Goal: Information Seeking & Learning: Learn about a topic

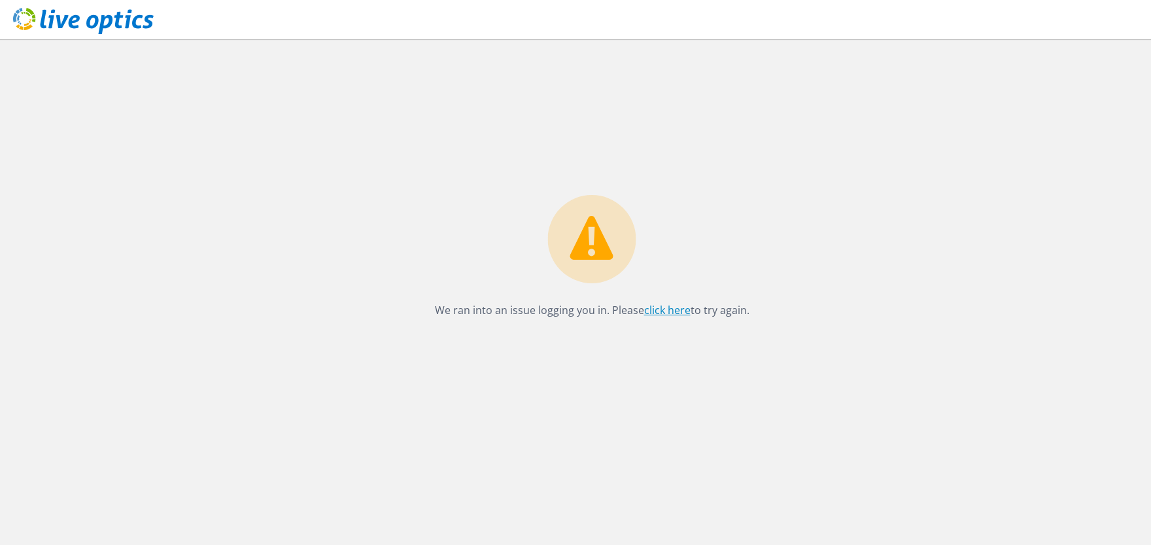
click at [667, 307] on link "click here" at bounding box center [667, 310] width 46 height 14
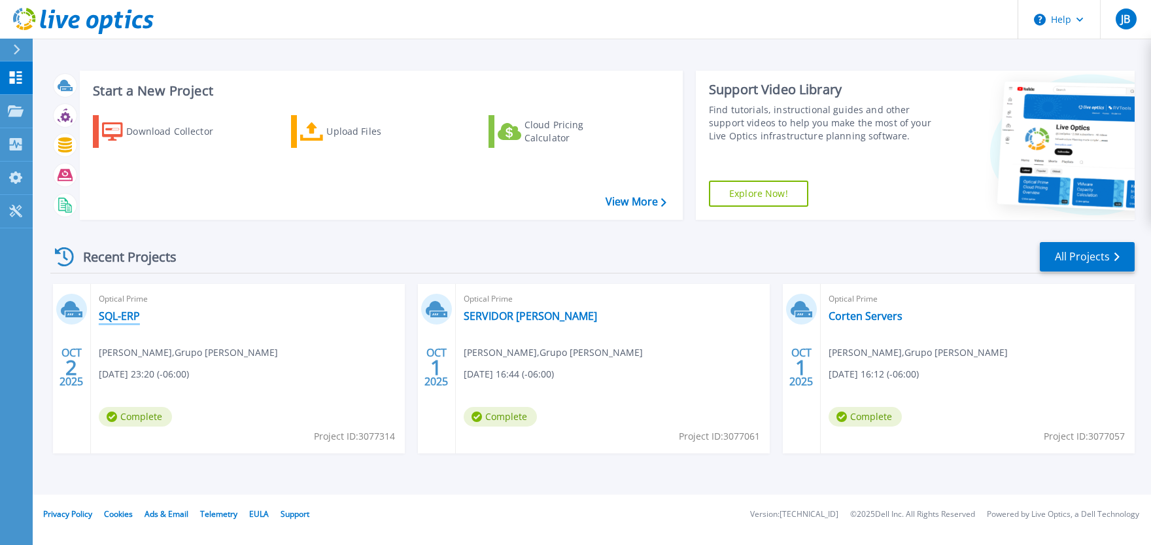
click at [120, 315] on link "SQL-ERP" at bounding box center [119, 315] width 41 height 13
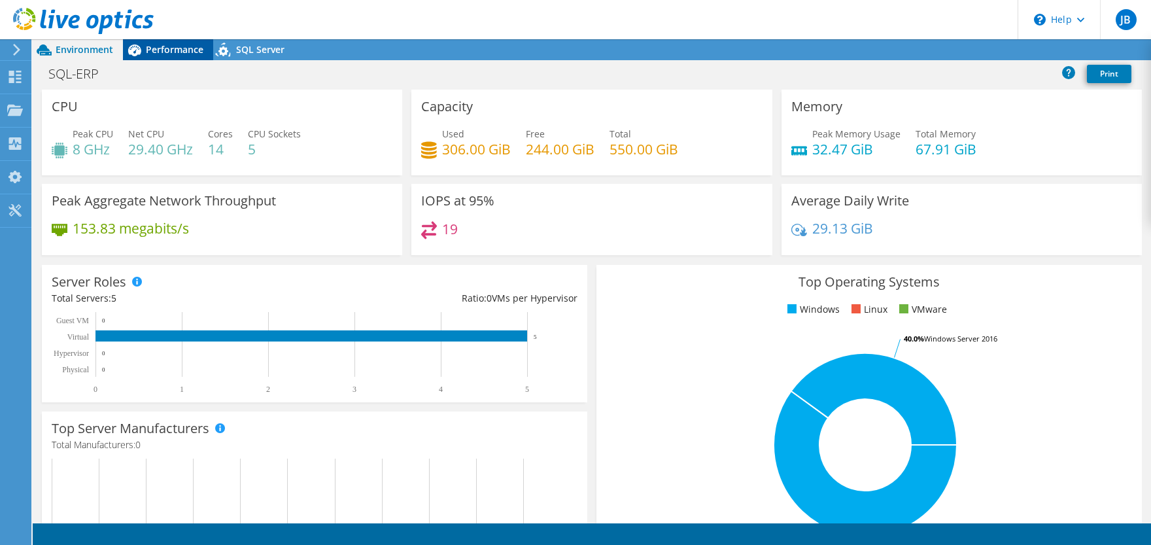
click at [177, 50] on span "Performance" at bounding box center [175, 49] width 58 height 12
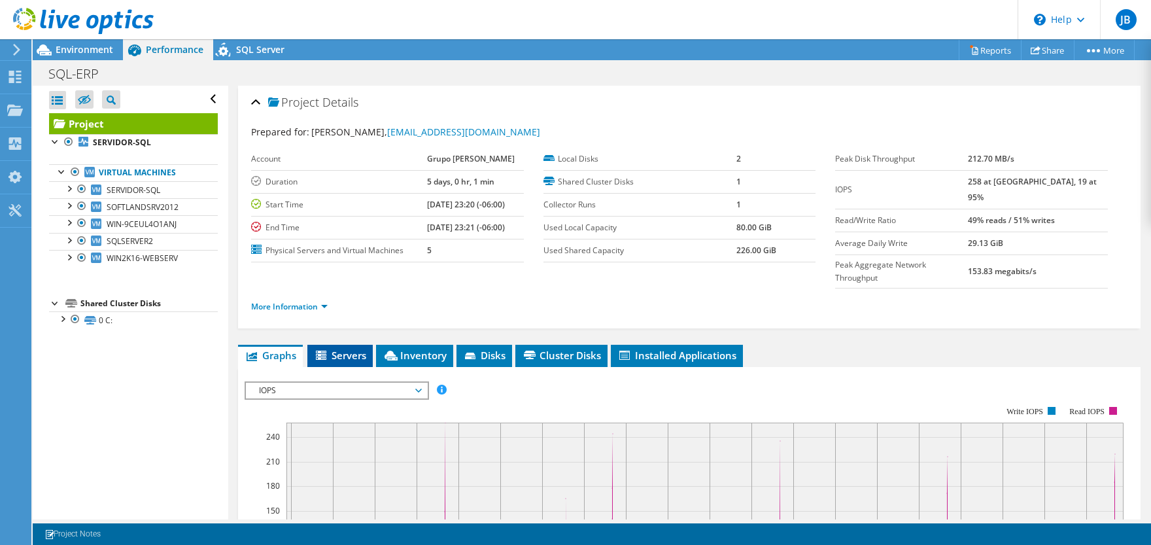
click at [350, 348] on span "Servers" at bounding box center [340, 354] width 52 height 13
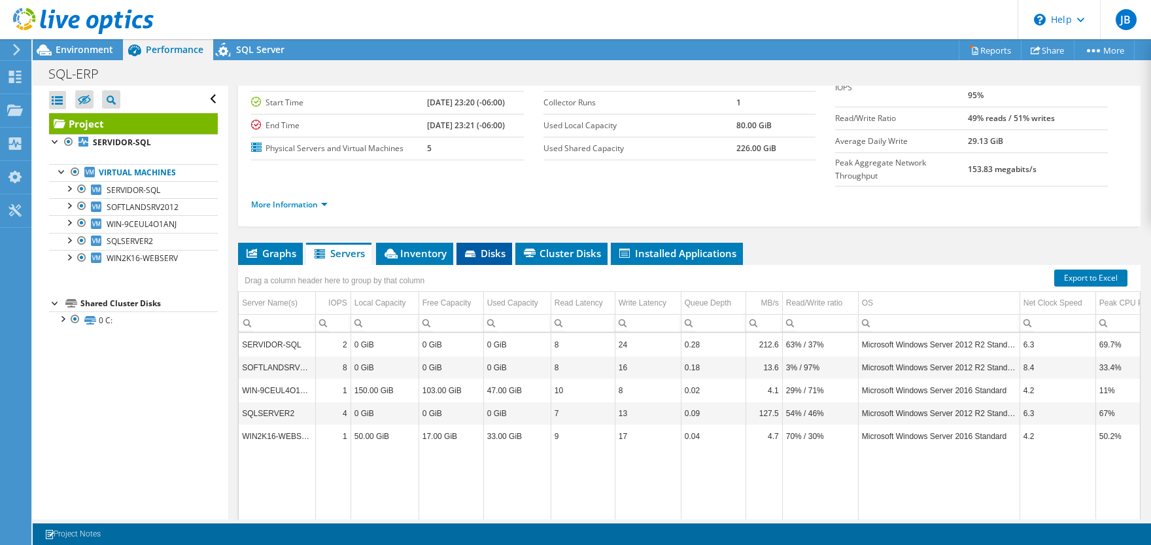
scroll to position [129, 0]
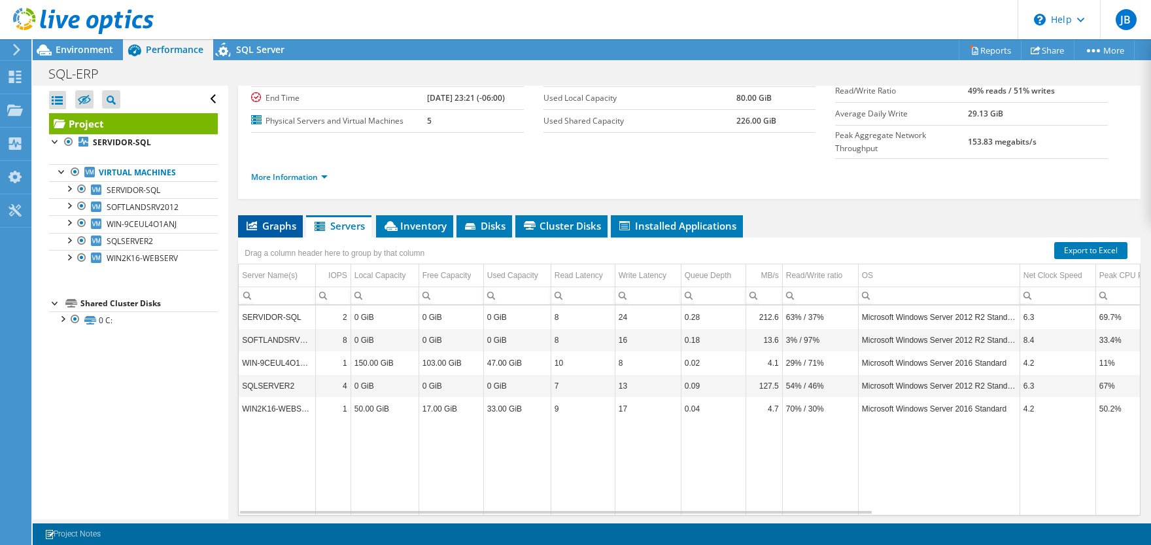
click at [275, 219] on span "Graphs" at bounding box center [270, 225] width 52 height 13
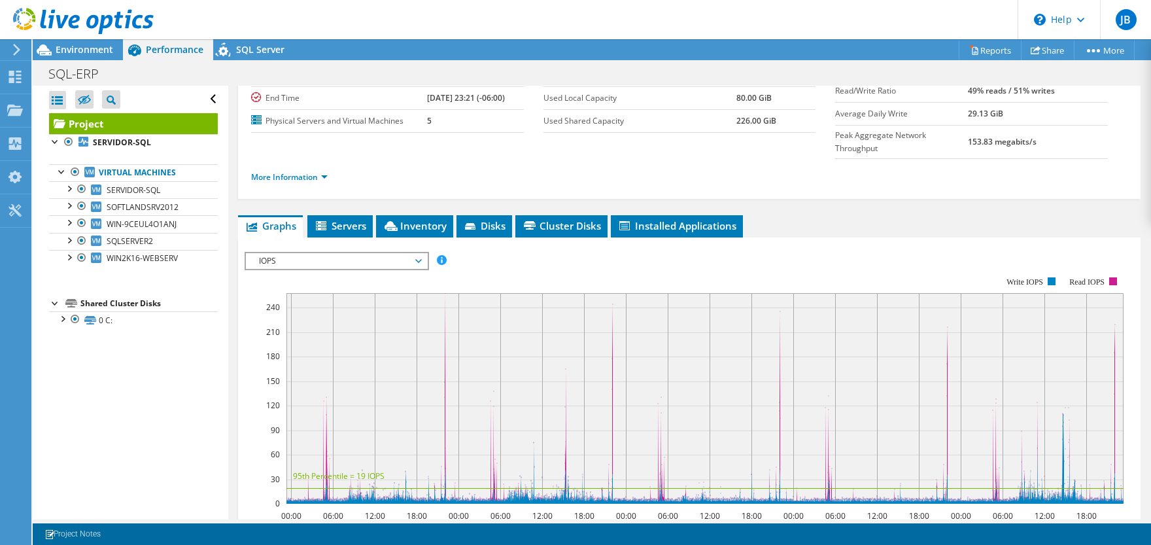
click at [385, 253] on span "IOPS" at bounding box center [336, 261] width 168 height 16
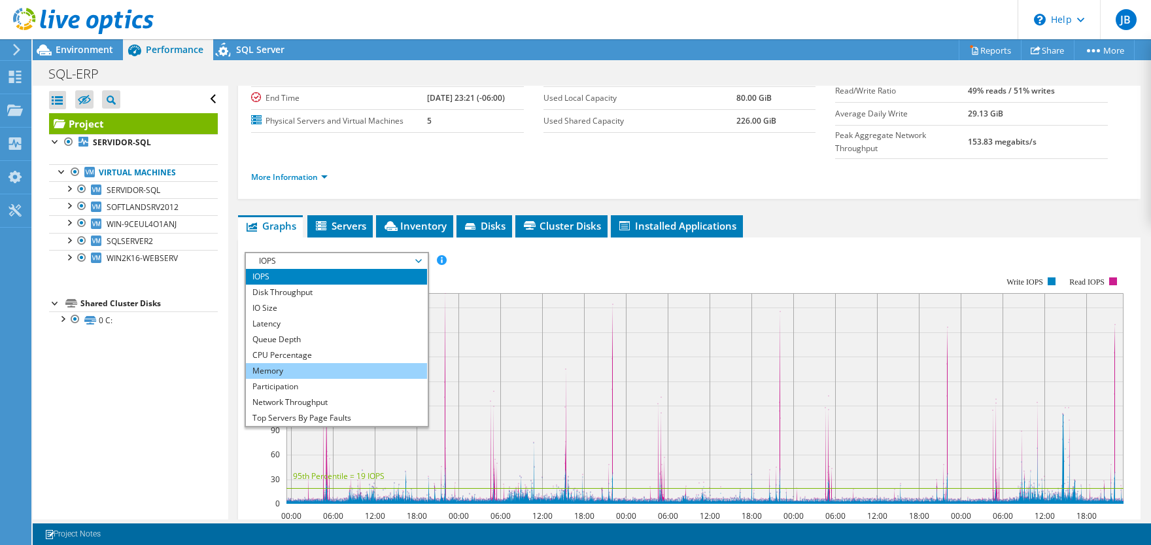
click at [277, 363] on li "Memory" at bounding box center [336, 371] width 181 height 16
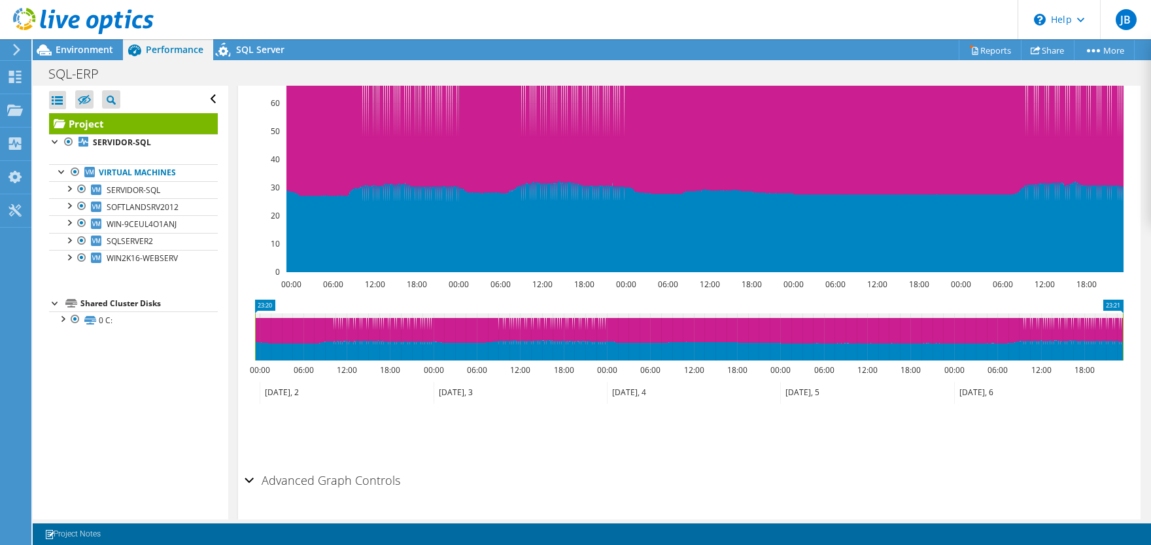
scroll to position [370, 0]
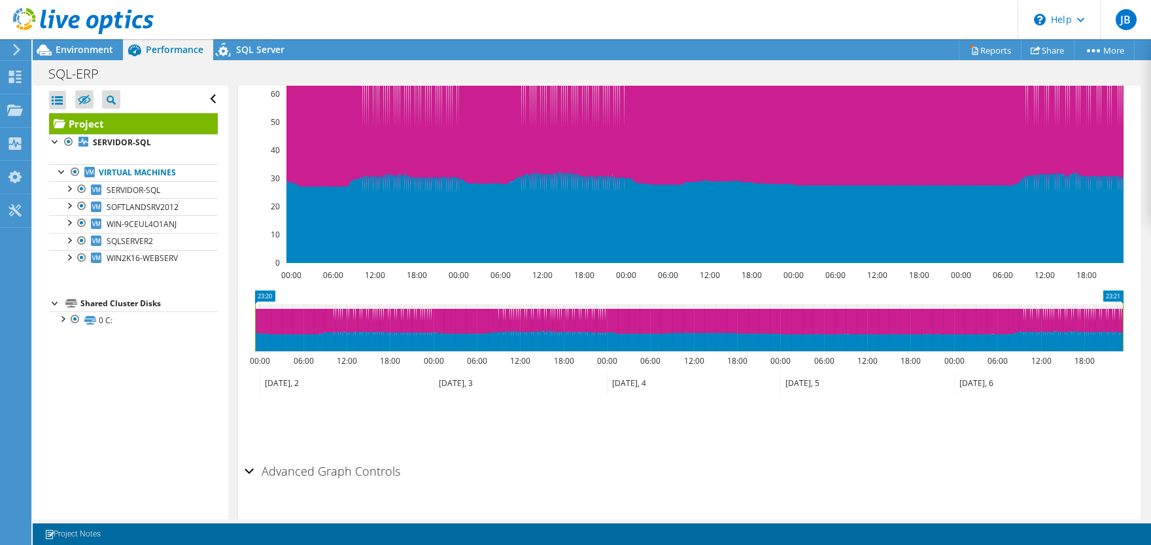
click at [250, 458] on div "Advanced Graph Controls" at bounding box center [688, 472] width 889 height 28
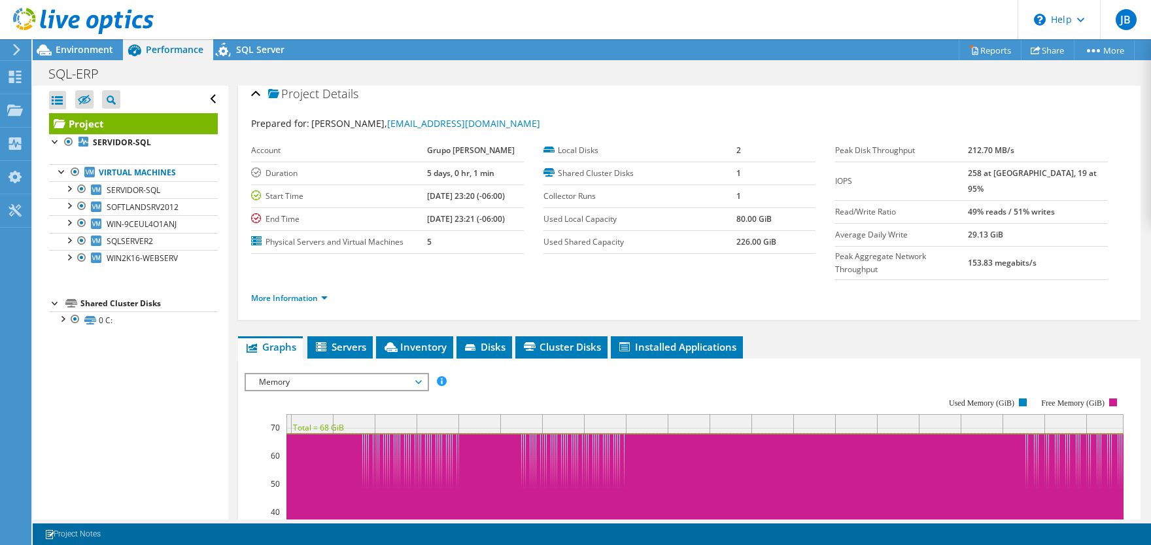
scroll to position [0, 0]
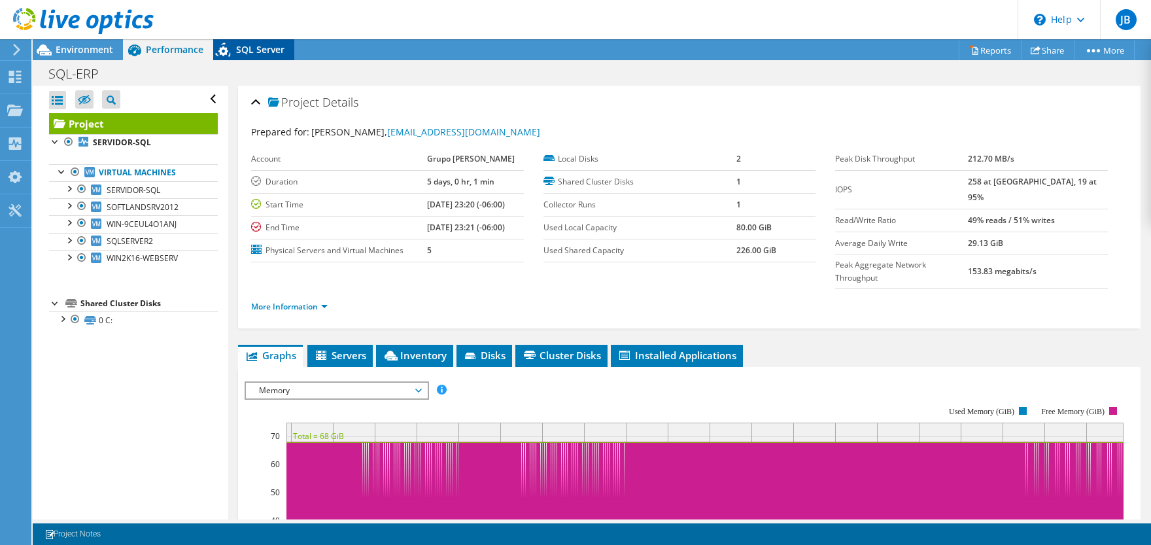
click at [248, 48] on span "SQL Server" at bounding box center [260, 49] width 48 height 12
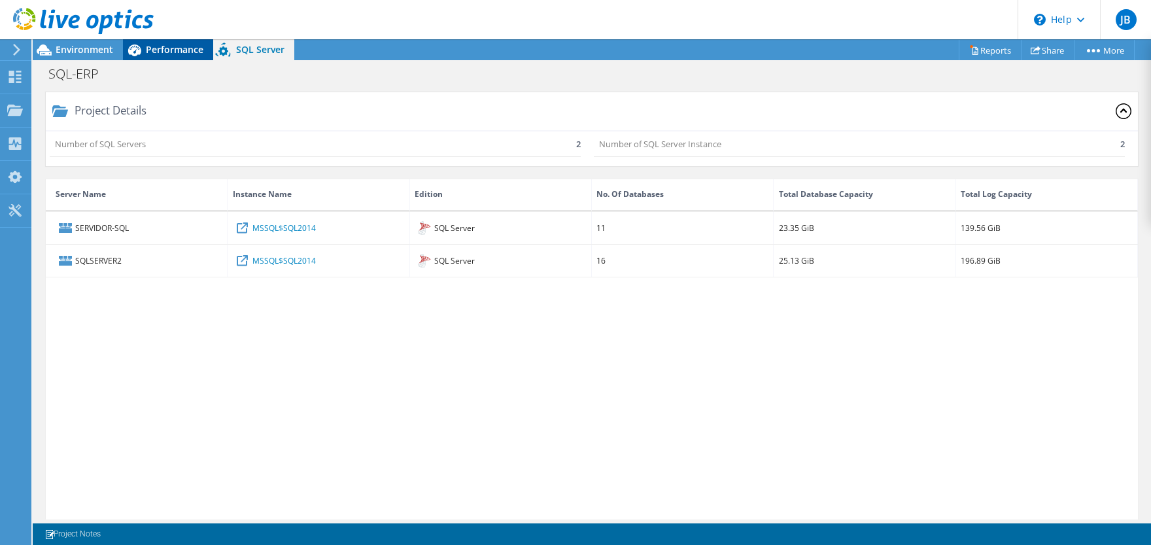
click at [155, 48] on span "Performance" at bounding box center [175, 49] width 58 height 12
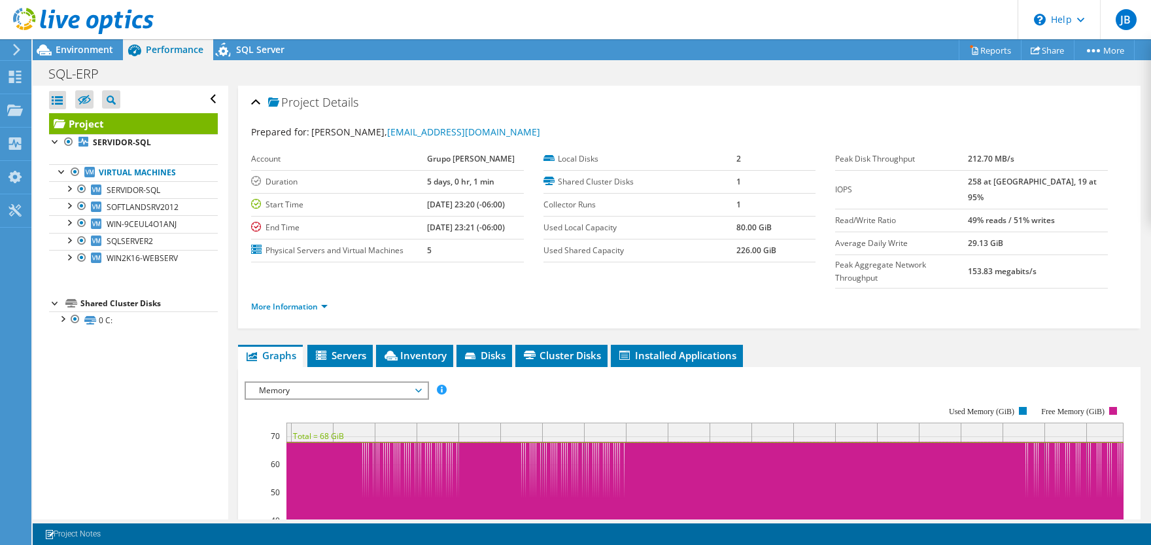
click at [386, 382] on span "Memory" at bounding box center [336, 390] width 168 height 16
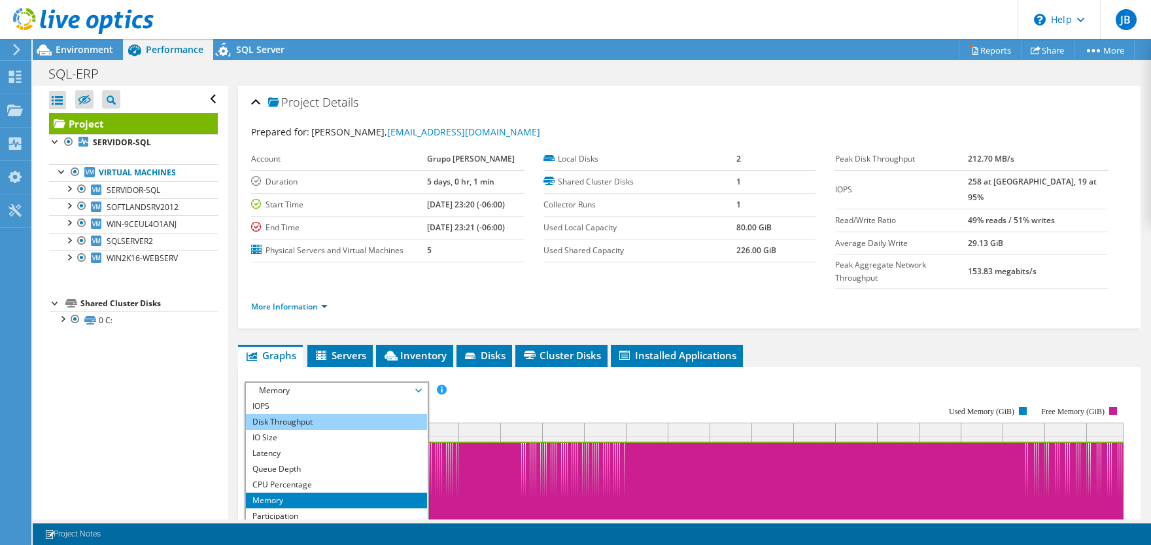
click at [333, 414] on li "Disk Throughput" at bounding box center [336, 422] width 181 height 16
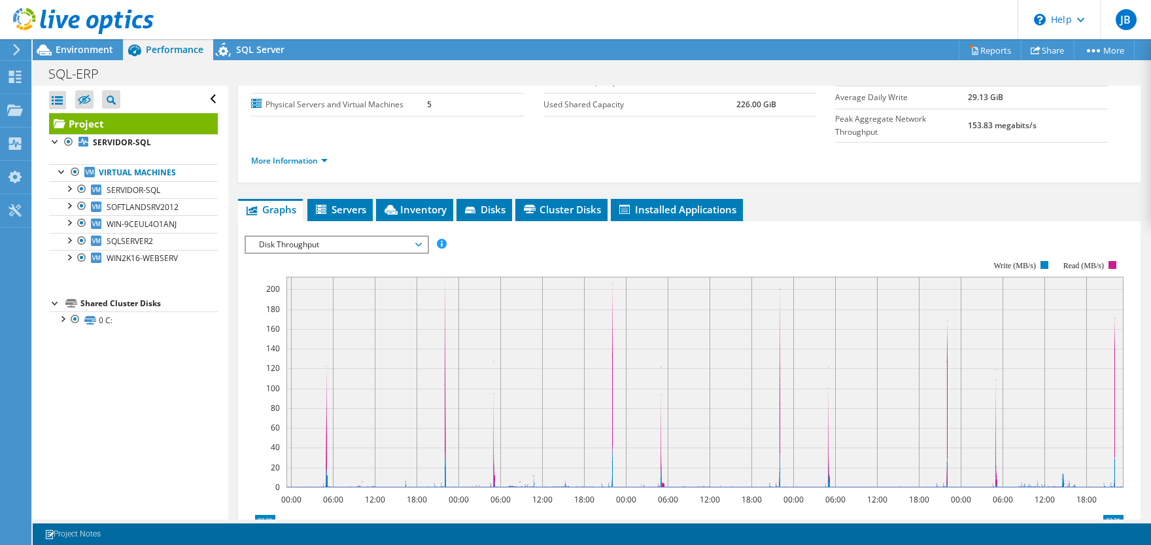
scroll to position [129, 0]
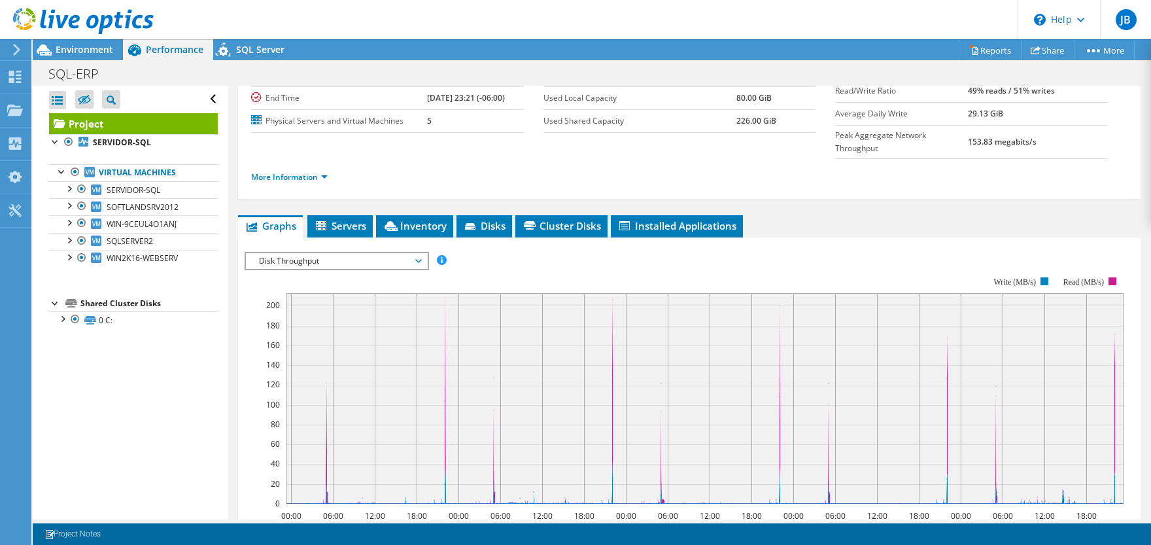
click at [350, 253] on span "Disk Throughput" at bounding box center [336, 261] width 168 height 16
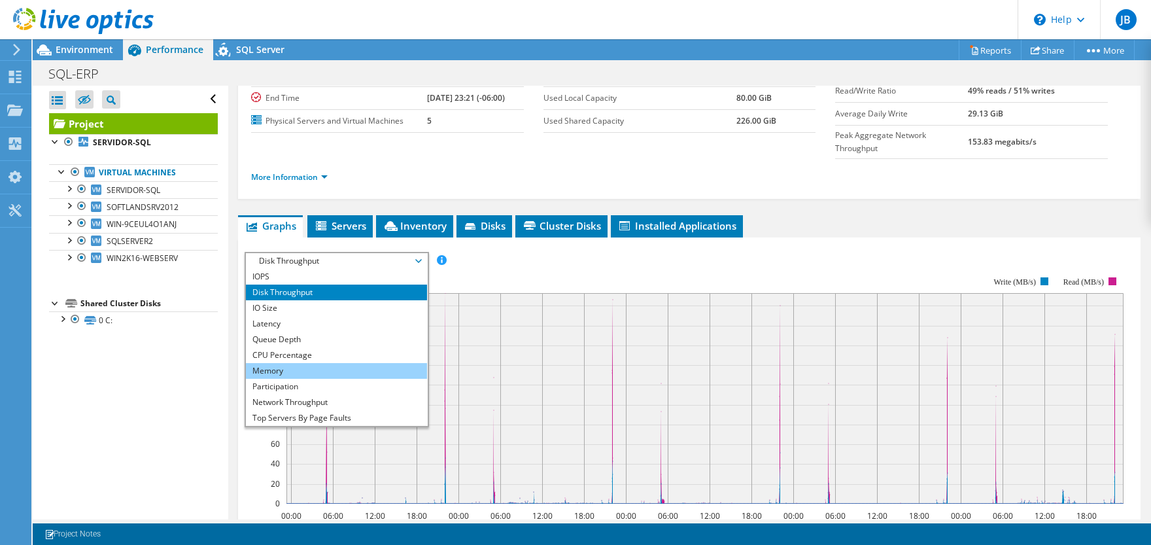
click at [334, 363] on li "Memory" at bounding box center [336, 371] width 181 height 16
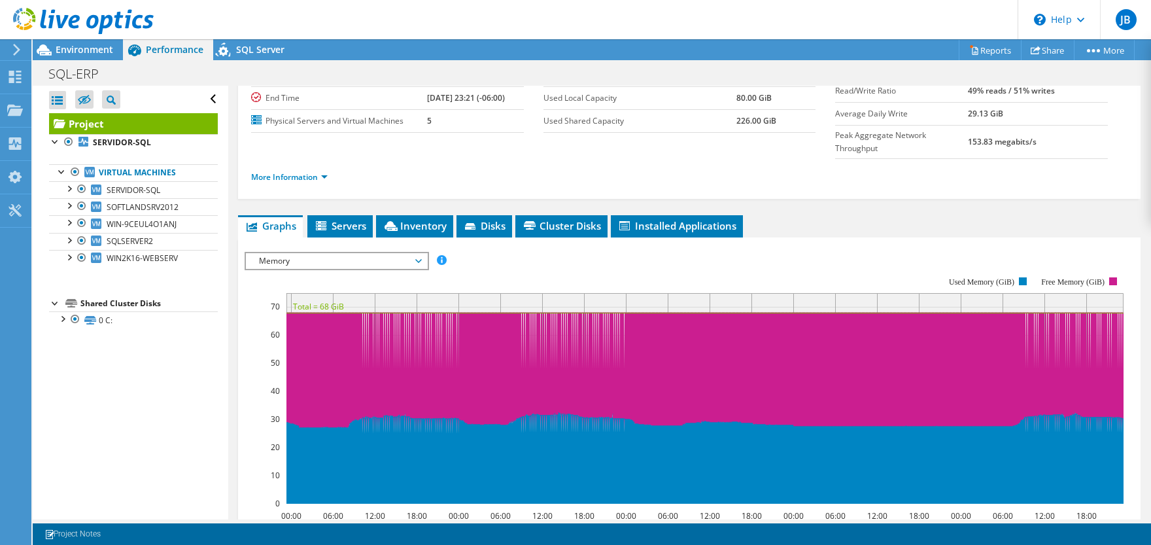
scroll to position [194, 0]
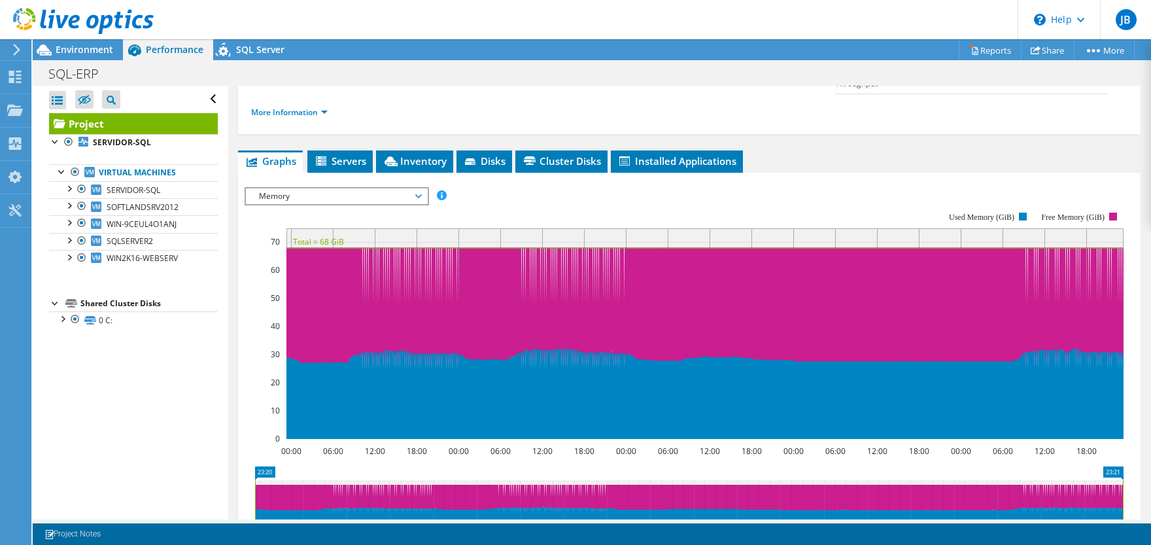
click at [381, 188] on span "Memory" at bounding box center [336, 196] width 168 height 16
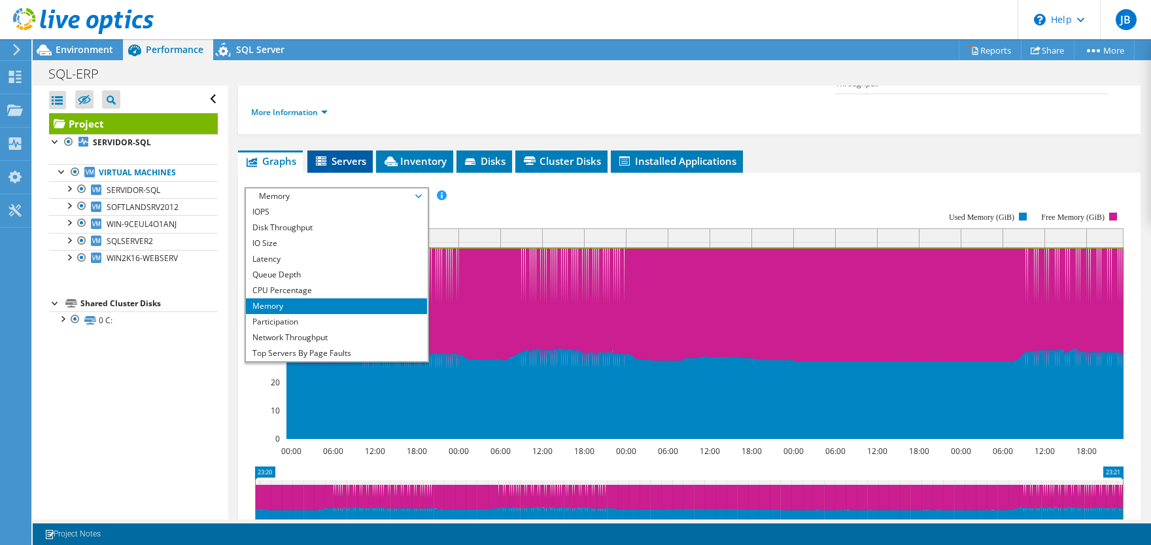
click at [350, 154] on span "Servers" at bounding box center [340, 160] width 52 height 13
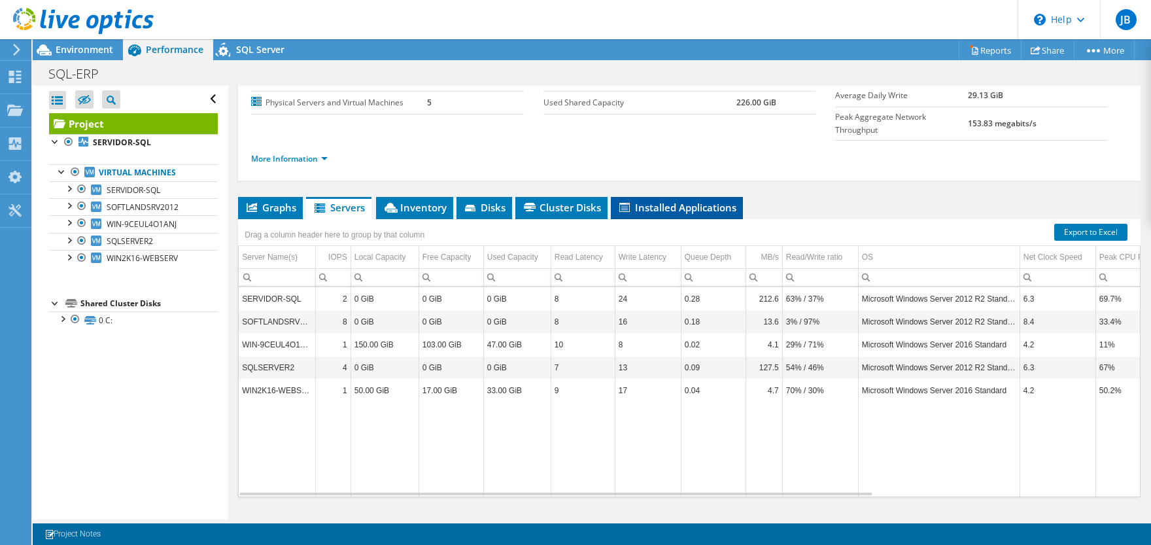
click at [681, 201] on span "Installed Applications" at bounding box center [676, 207] width 119 height 13
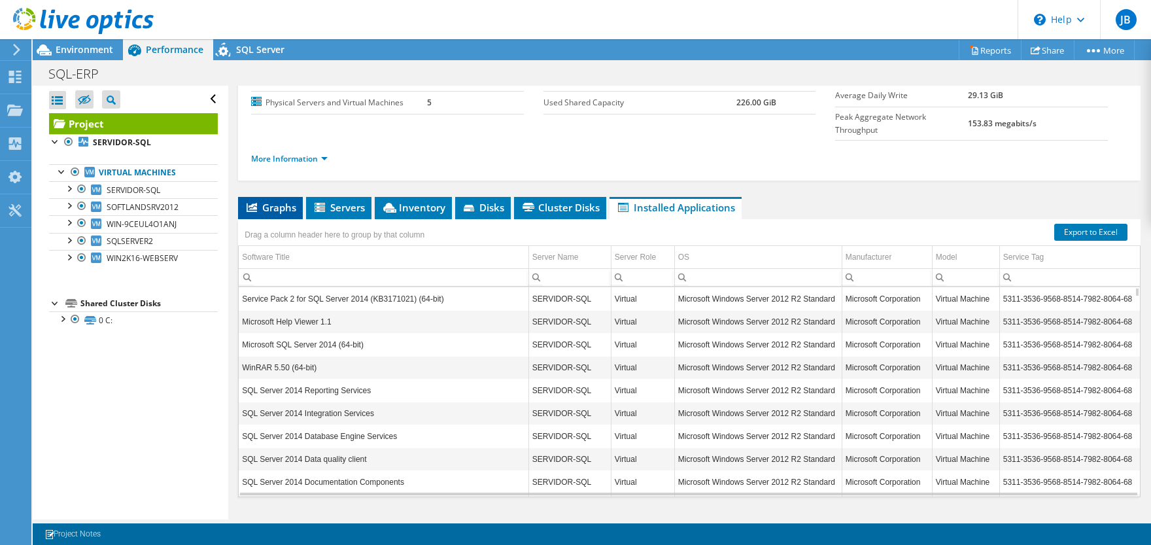
click at [259, 201] on span "Graphs" at bounding box center [270, 207] width 52 height 13
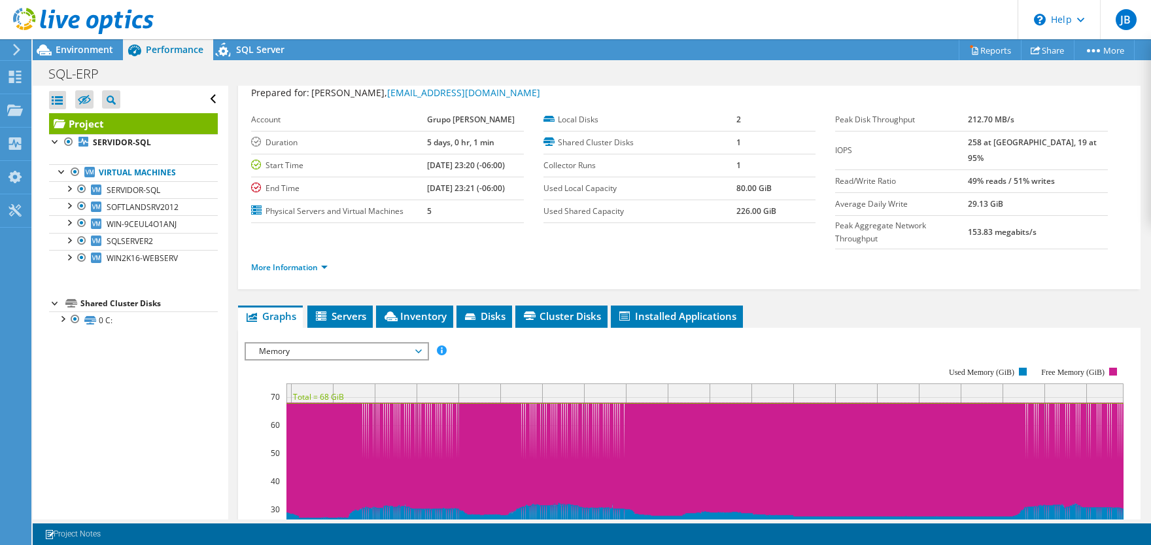
scroll to position [0, 0]
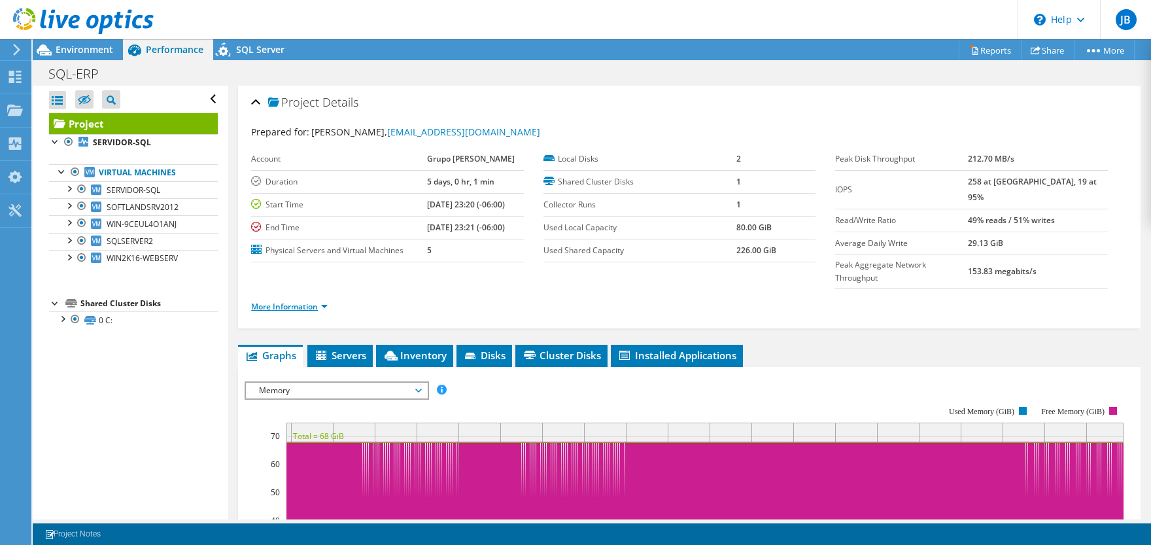
click at [320, 301] on link "More Information" at bounding box center [289, 306] width 76 height 11
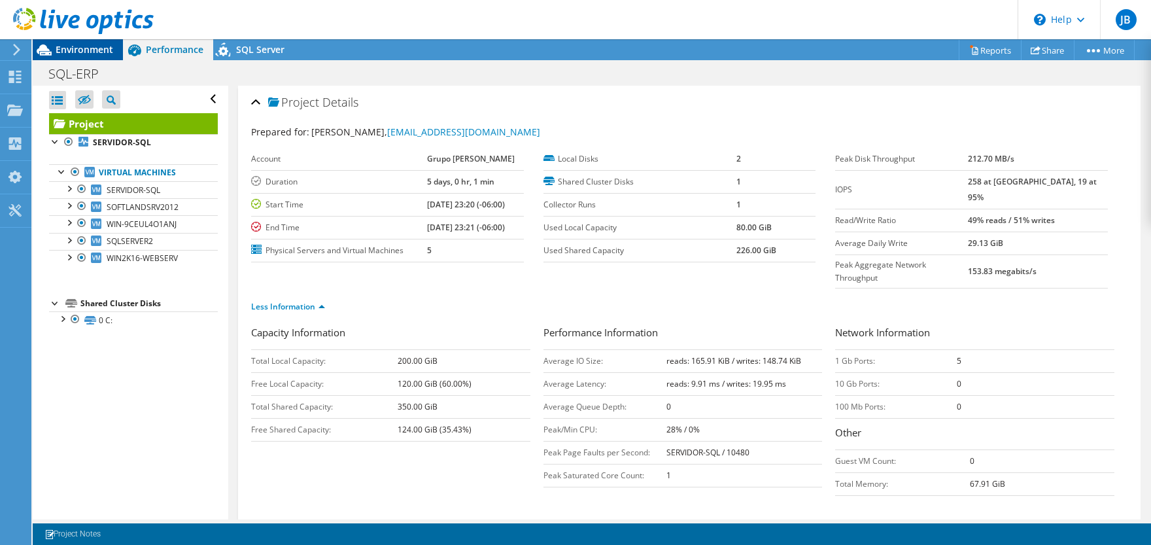
click at [85, 50] on span "Environment" at bounding box center [85, 49] width 58 height 12
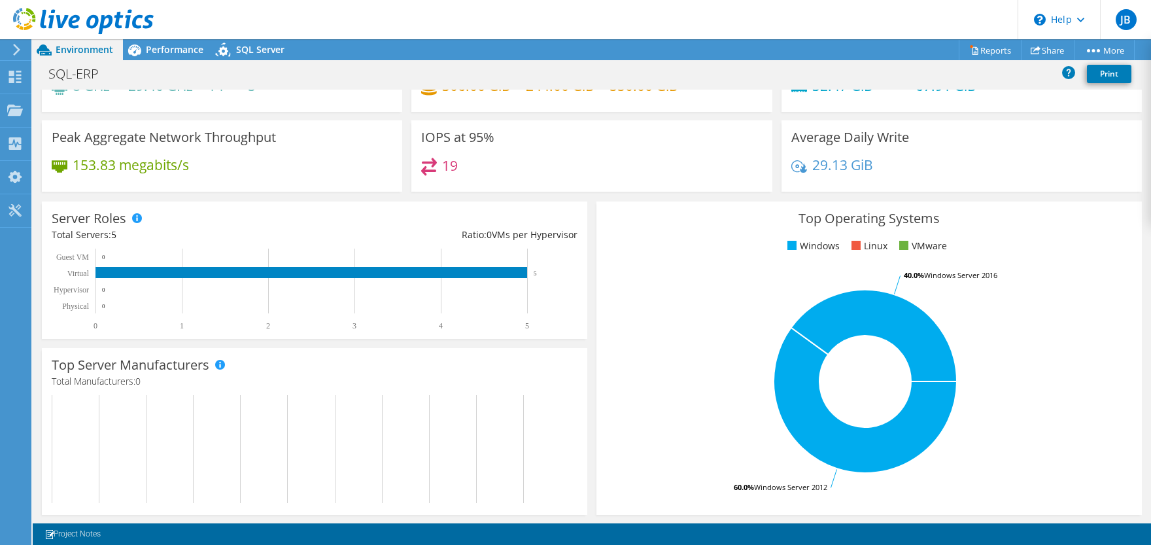
scroll to position [328, 0]
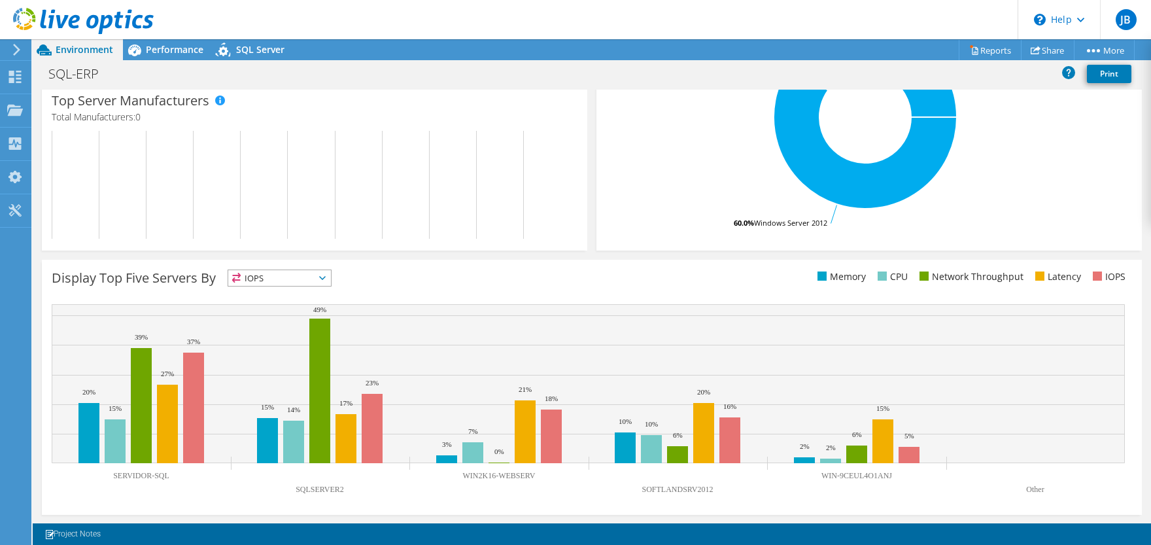
click at [320, 279] on span "IOPS" at bounding box center [279, 278] width 103 height 16
click at [284, 364] on li "Latency" at bounding box center [279, 368] width 103 height 18
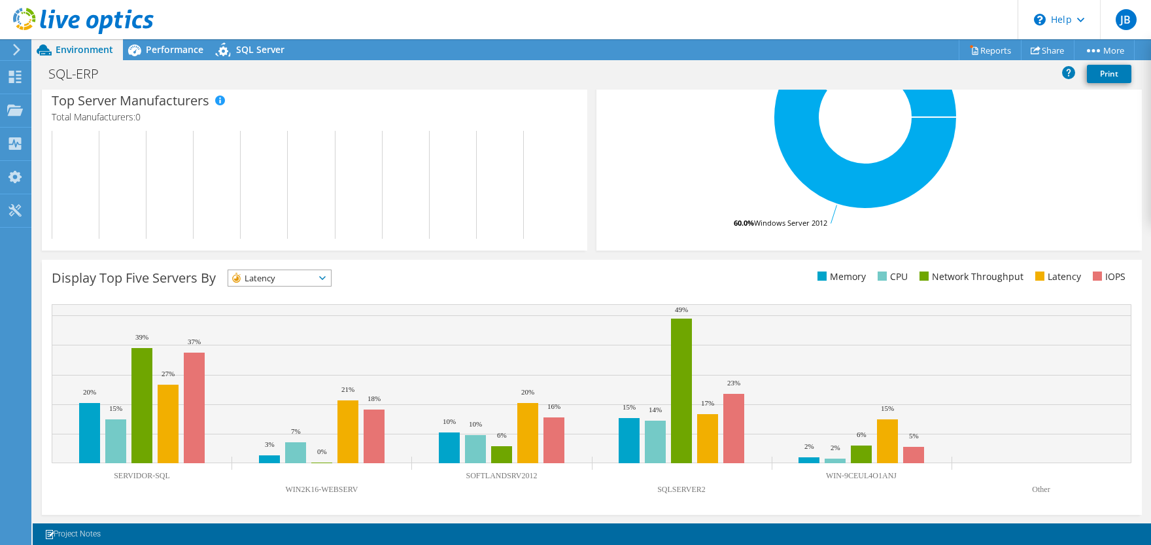
scroll to position [0, 0]
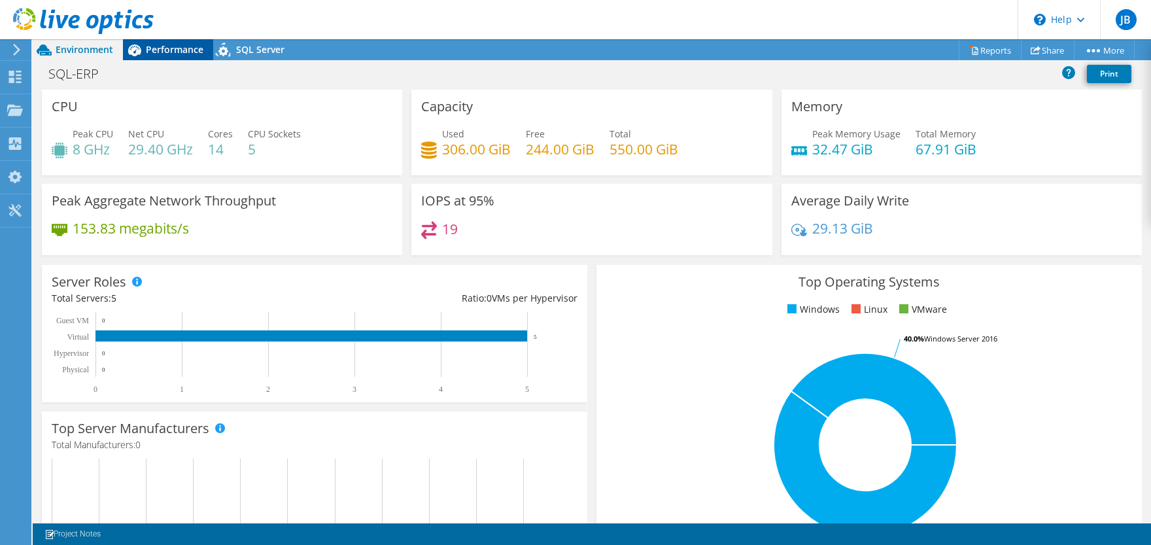
click at [160, 44] on span "Performance" at bounding box center [175, 49] width 58 height 12
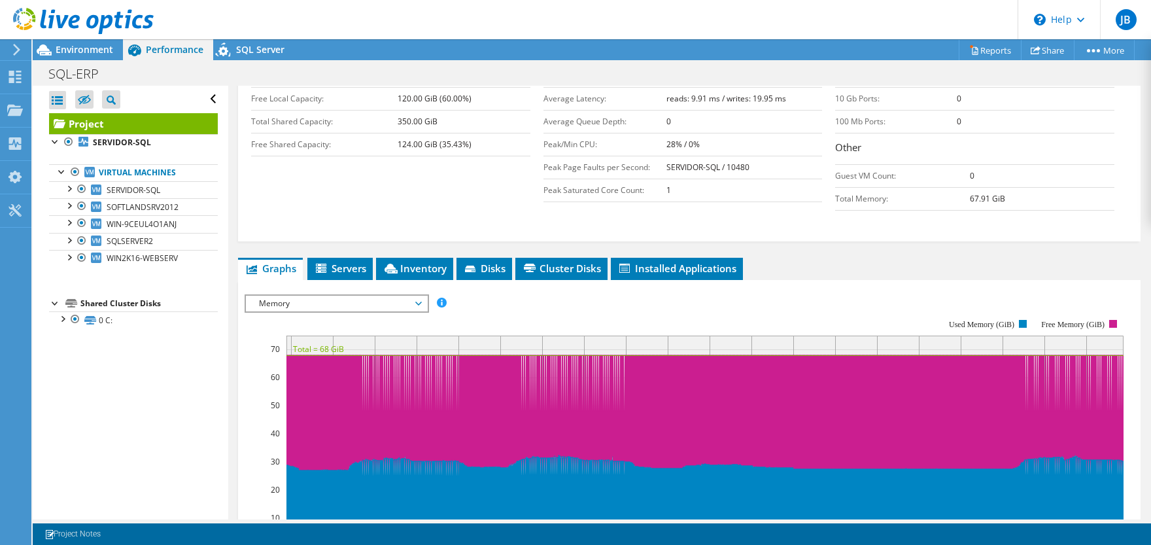
scroll to position [324, 0]
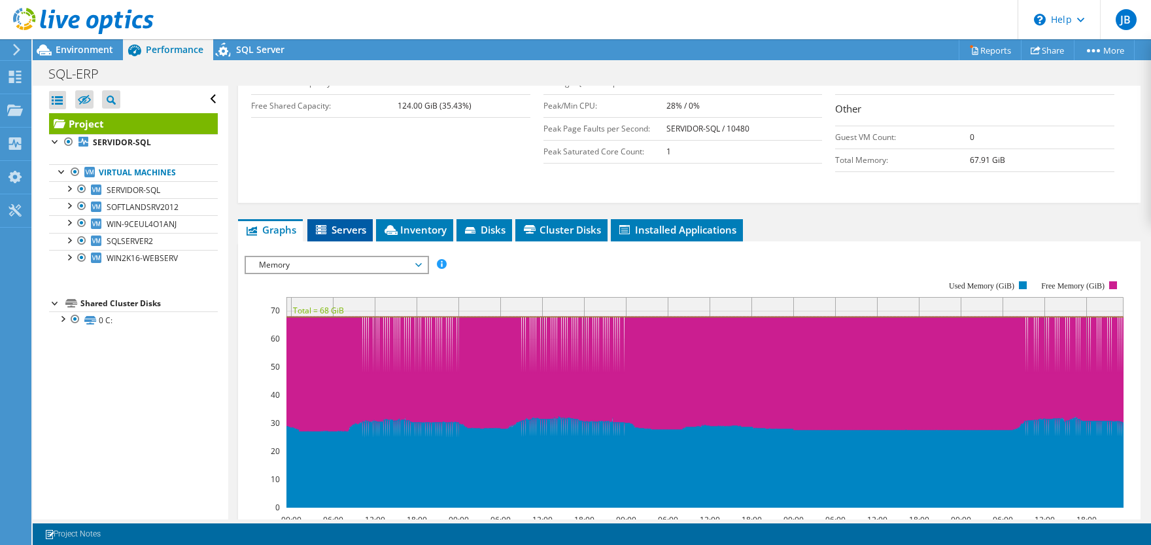
click at [328, 219] on li "Servers" at bounding box center [339, 230] width 65 height 22
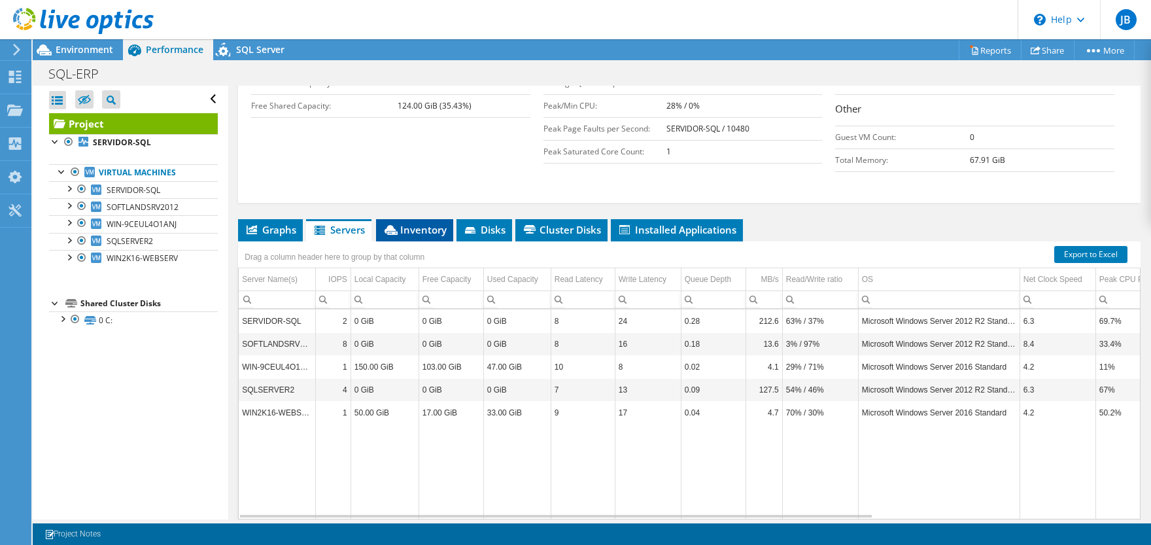
click at [414, 223] on span "Inventory" at bounding box center [414, 229] width 64 height 13
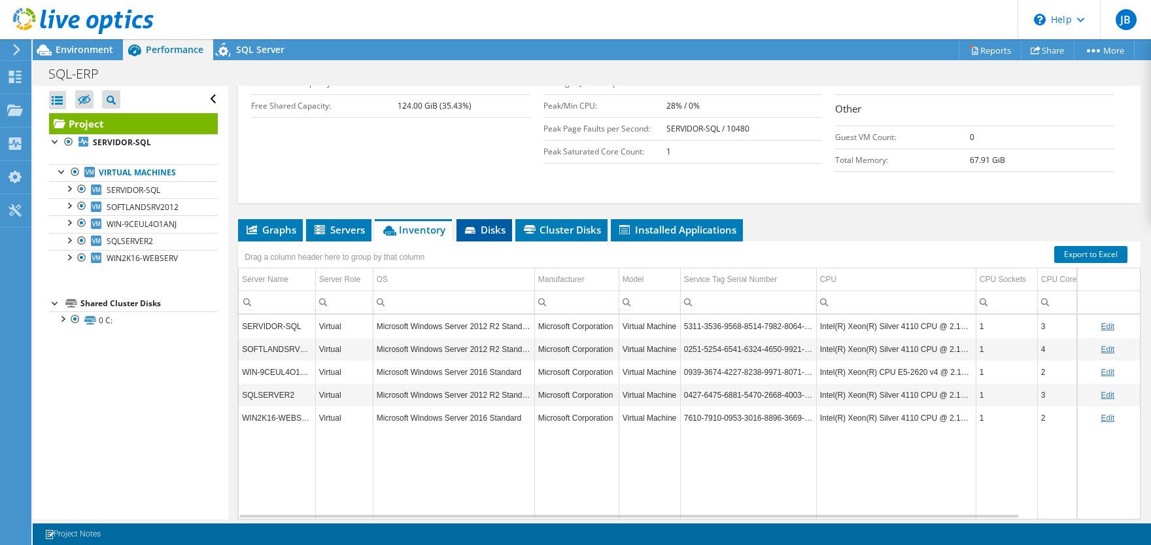
click at [488, 223] on span "Disks" at bounding box center [484, 229] width 42 height 13
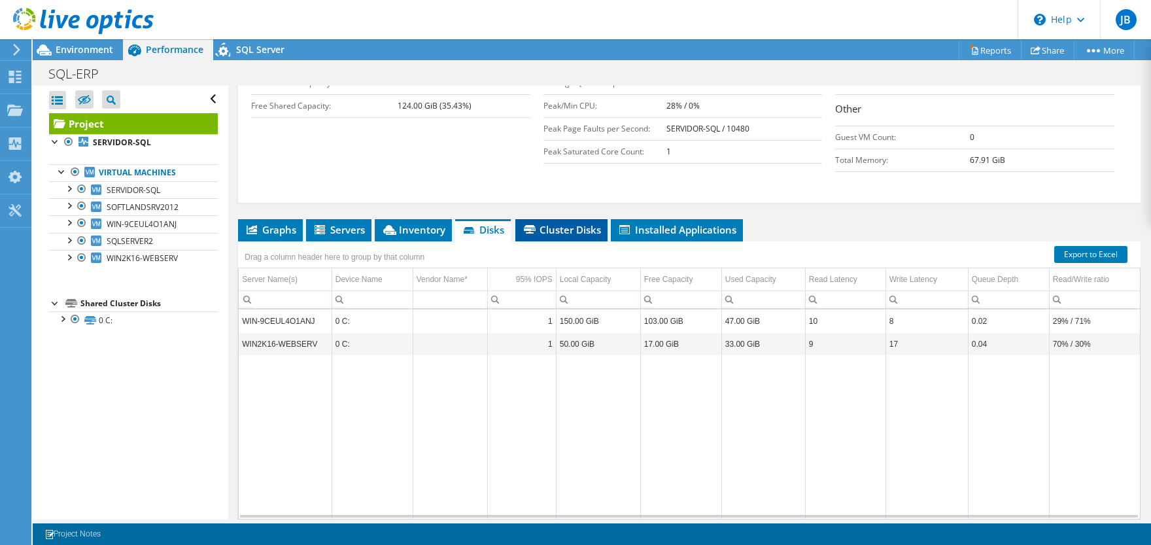
click at [578, 223] on span "Cluster Disks" at bounding box center [561, 229] width 79 height 13
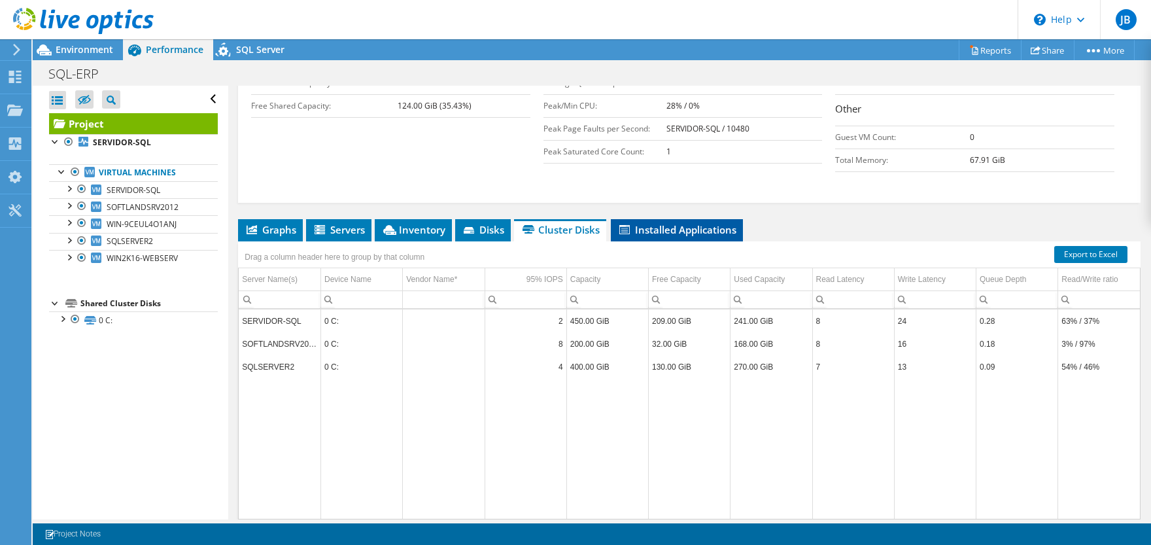
click at [686, 223] on span "Installed Applications" at bounding box center [676, 229] width 119 height 13
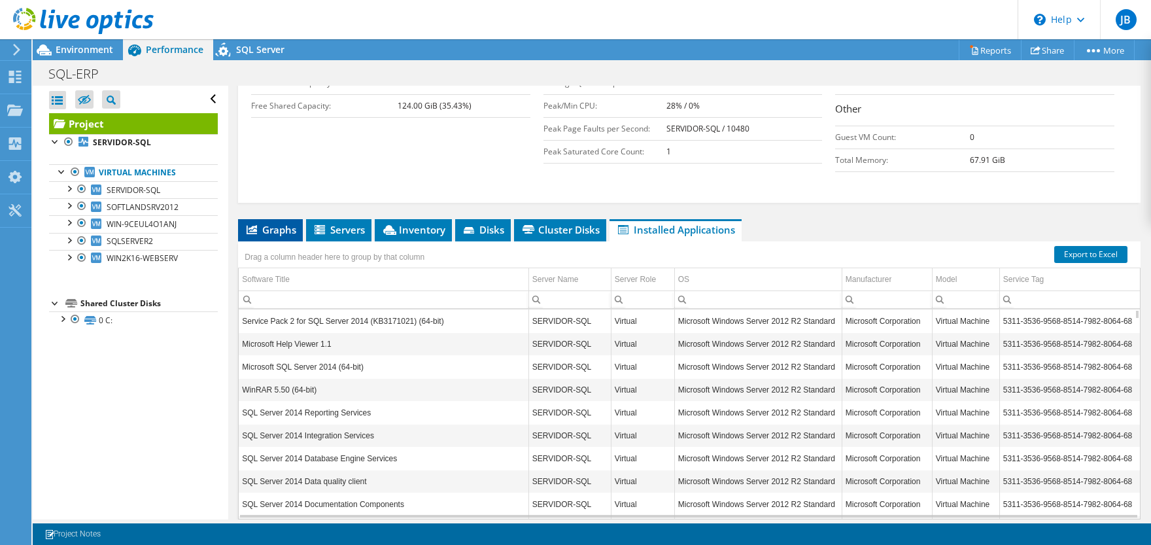
click at [284, 223] on span "Graphs" at bounding box center [270, 229] width 52 height 13
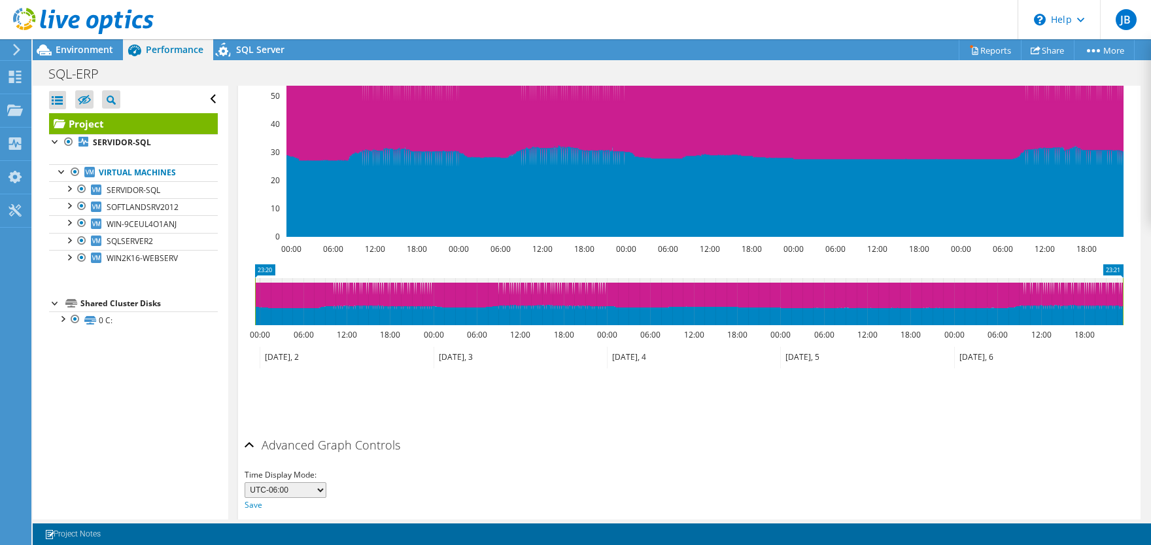
scroll to position [618, 0]
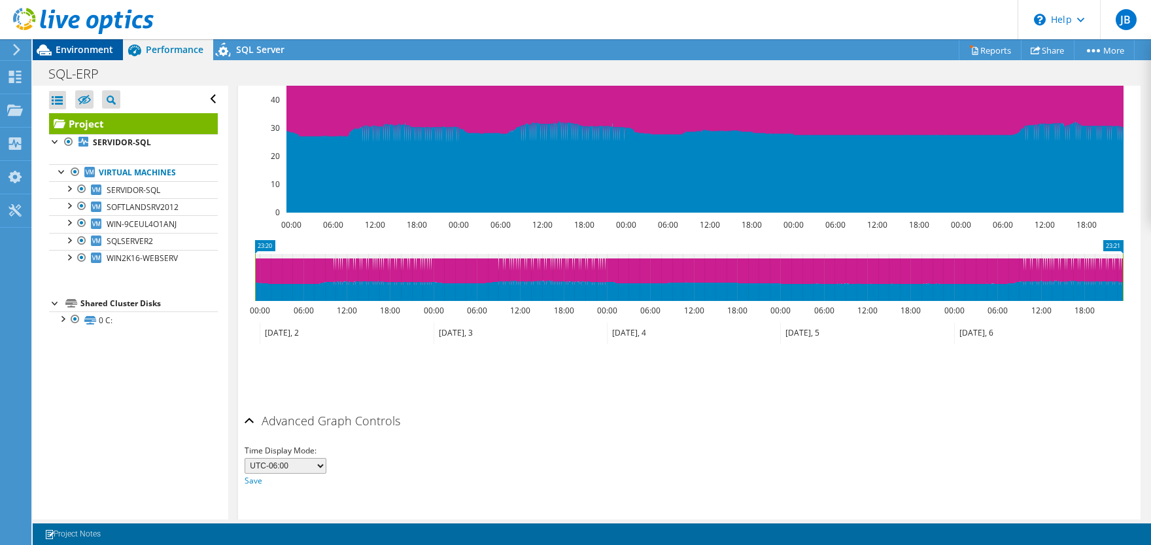
click at [71, 44] on span "Environment" at bounding box center [85, 49] width 58 height 12
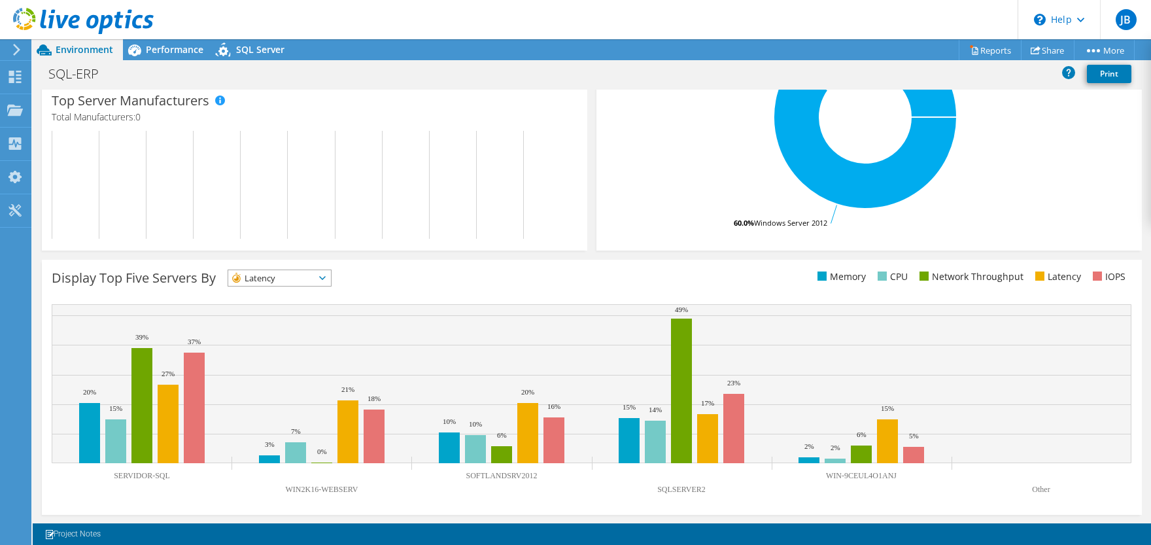
scroll to position [22, 0]
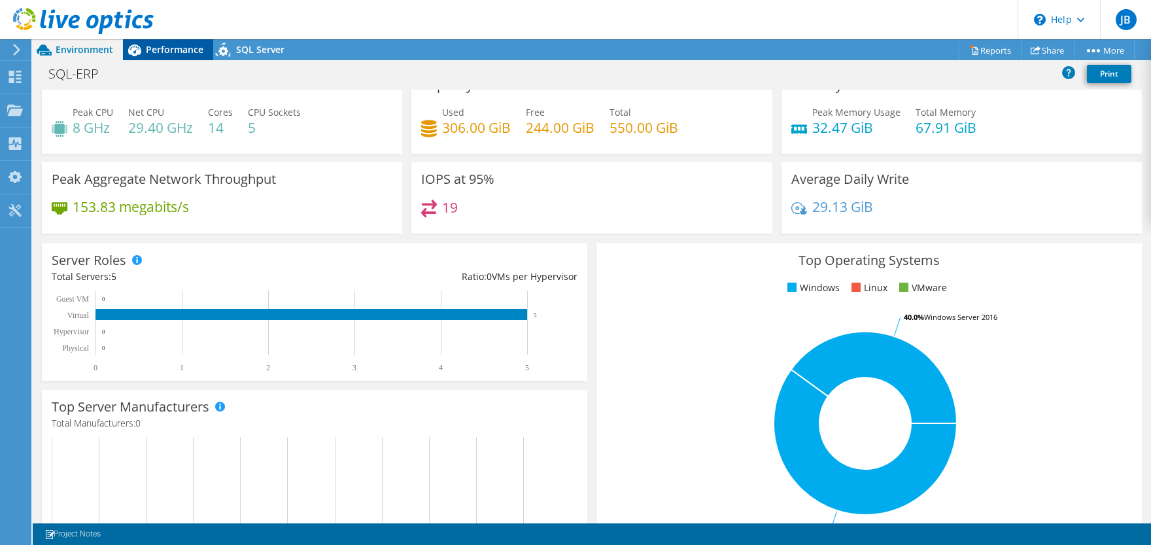
click at [165, 47] on span "Performance" at bounding box center [175, 49] width 58 height 12
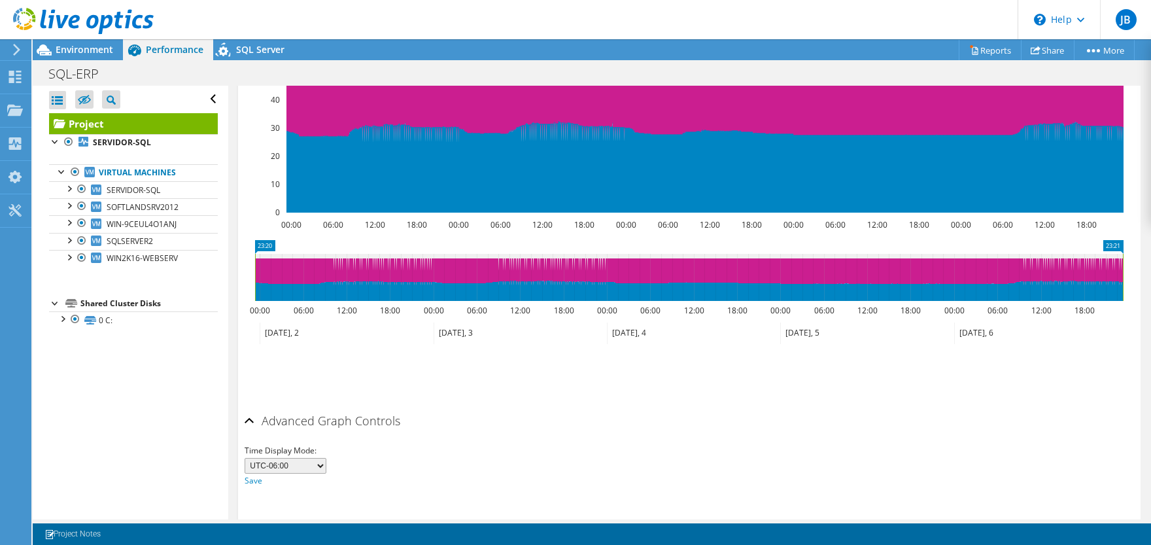
scroll to position [360, 0]
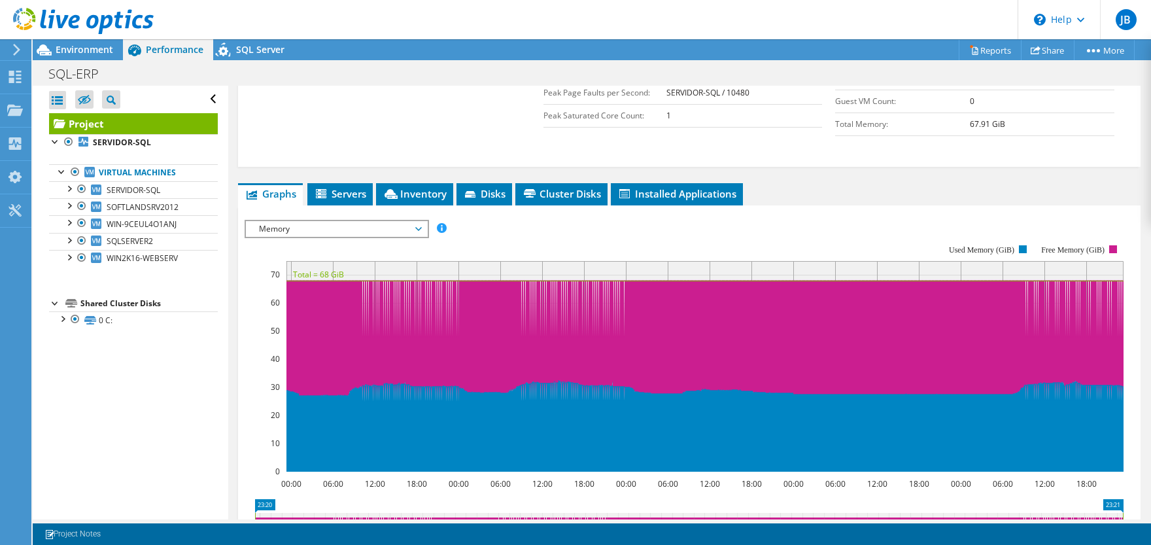
click at [363, 221] on span "Memory" at bounding box center [336, 229] width 168 height 16
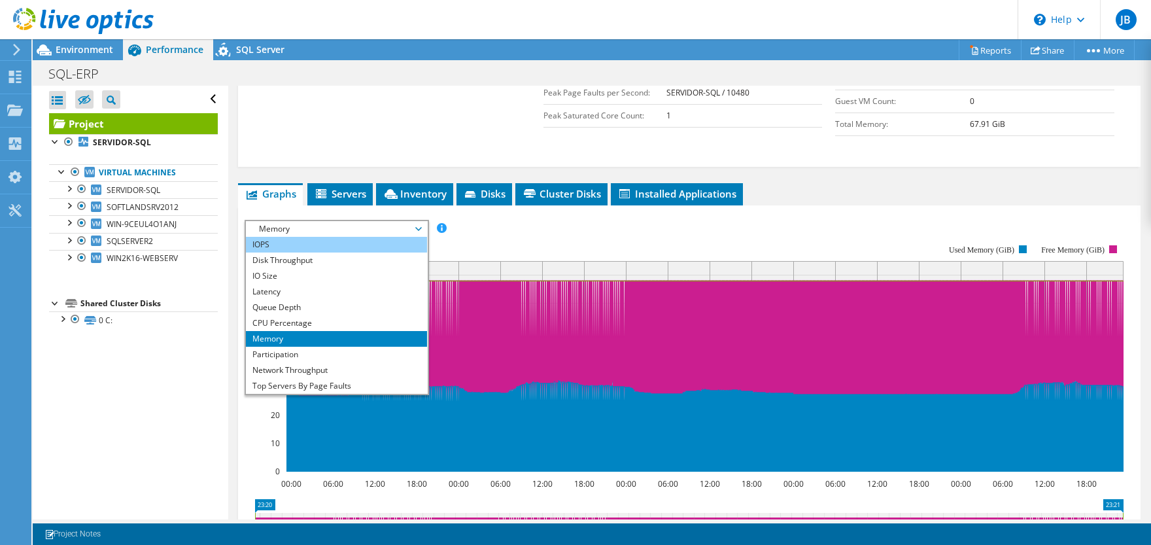
click at [337, 237] on li "IOPS" at bounding box center [336, 245] width 181 height 16
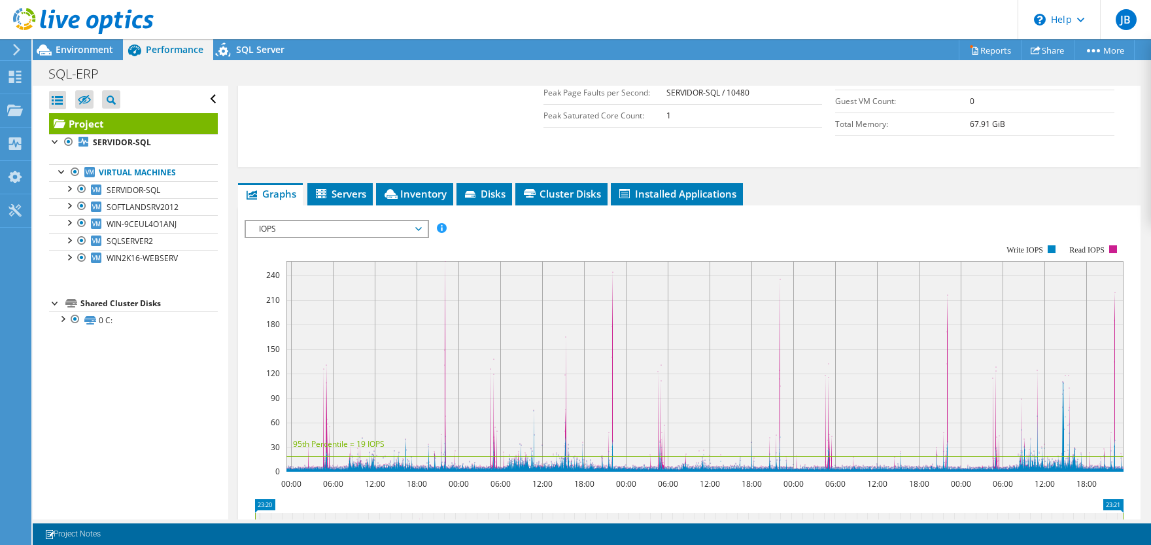
click at [376, 221] on span "IOPS" at bounding box center [336, 229] width 168 height 16
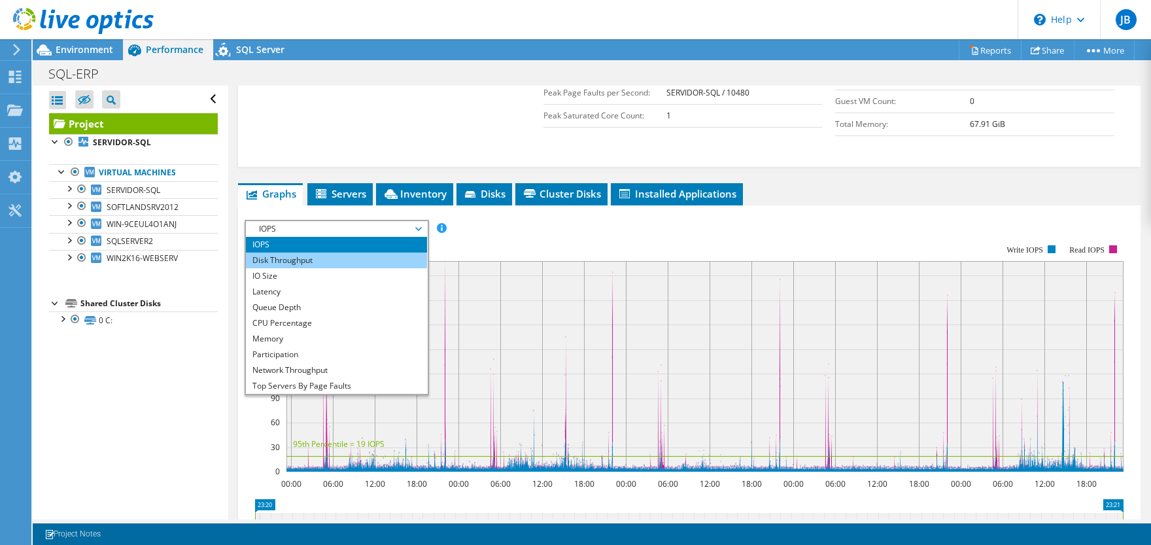
click at [333, 252] on li "Disk Throughput" at bounding box center [336, 260] width 181 height 16
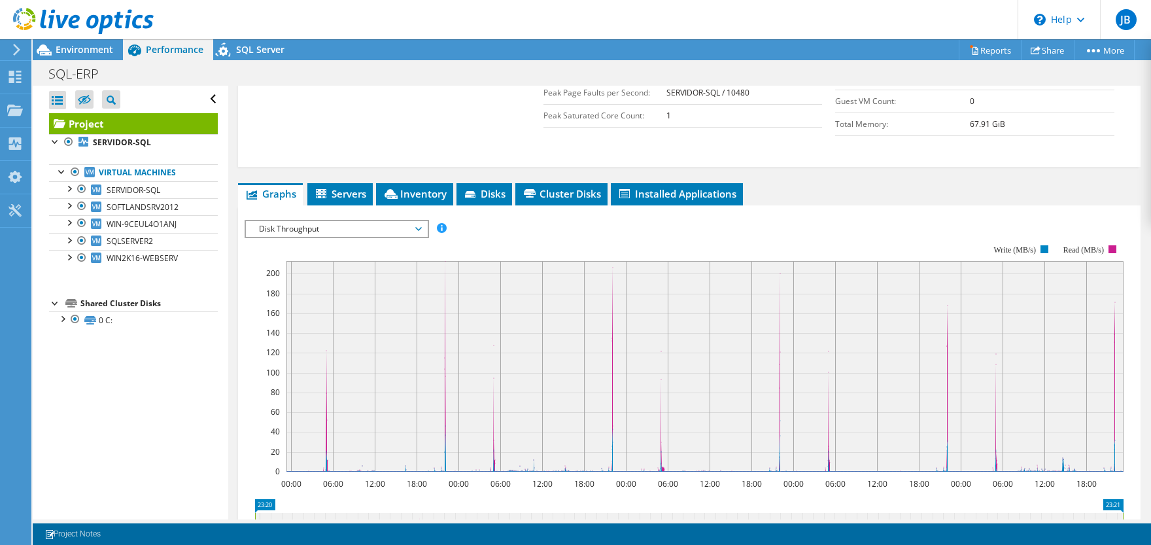
click at [371, 221] on span "Disk Throughput" at bounding box center [336, 229] width 168 height 16
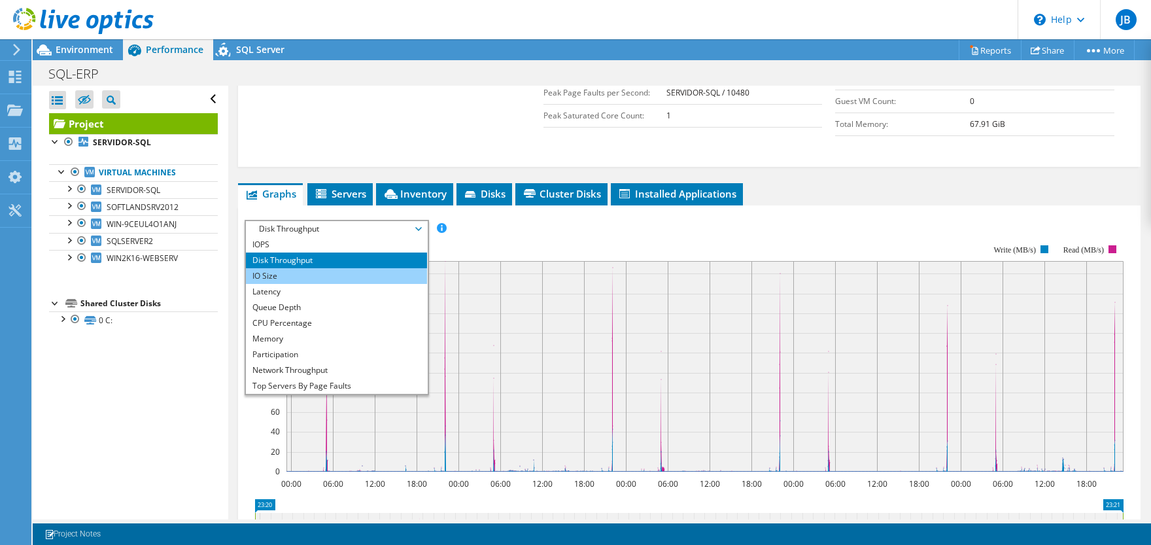
click at [328, 268] on li "IO Size" at bounding box center [336, 276] width 181 height 16
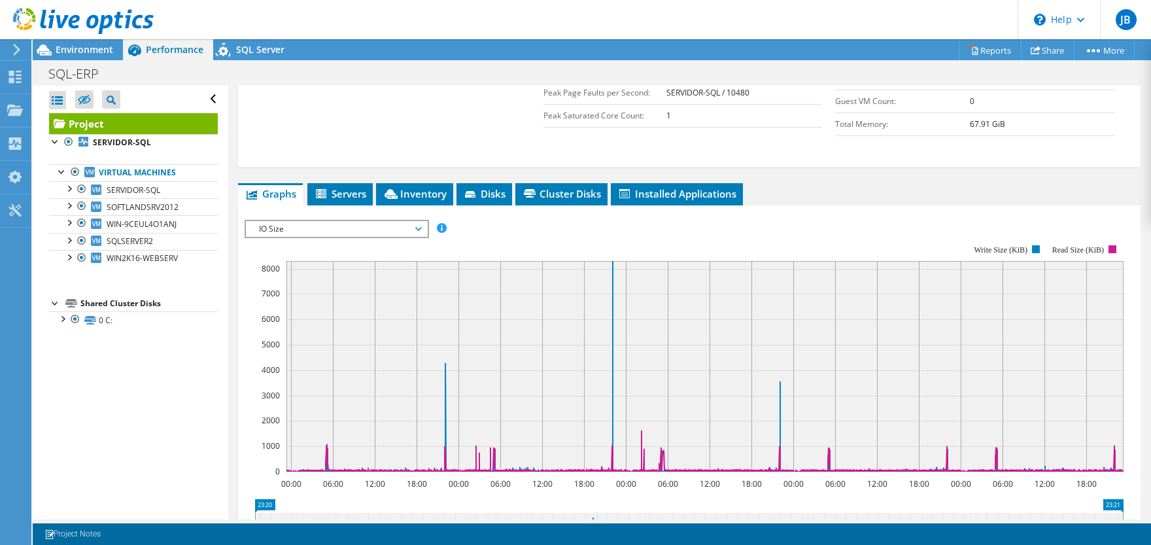
click at [366, 221] on span "IO Size" at bounding box center [336, 229] width 168 height 16
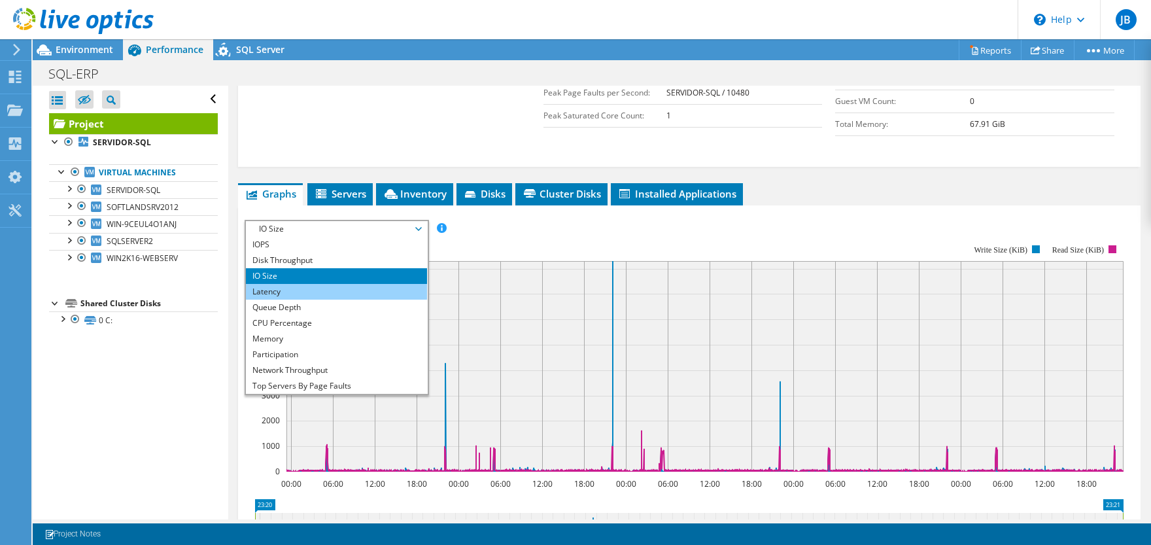
click at [318, 284] on li "Latency" at bounding box center [336, 292] width 181 height 16
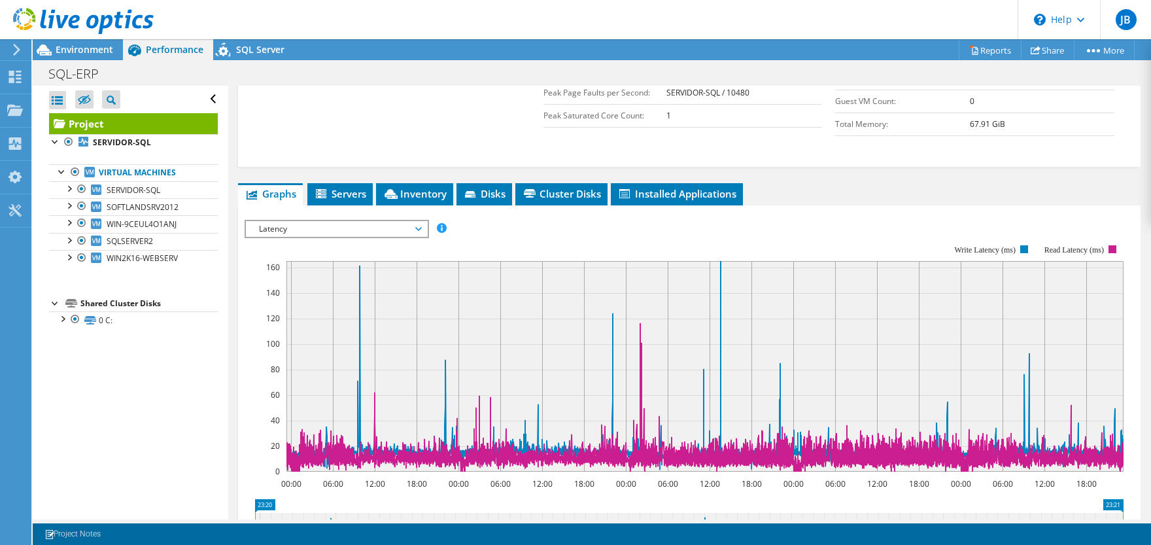
click at [352, 221] on span "Latency" at bounding box center [336, 229] width 168 height 16
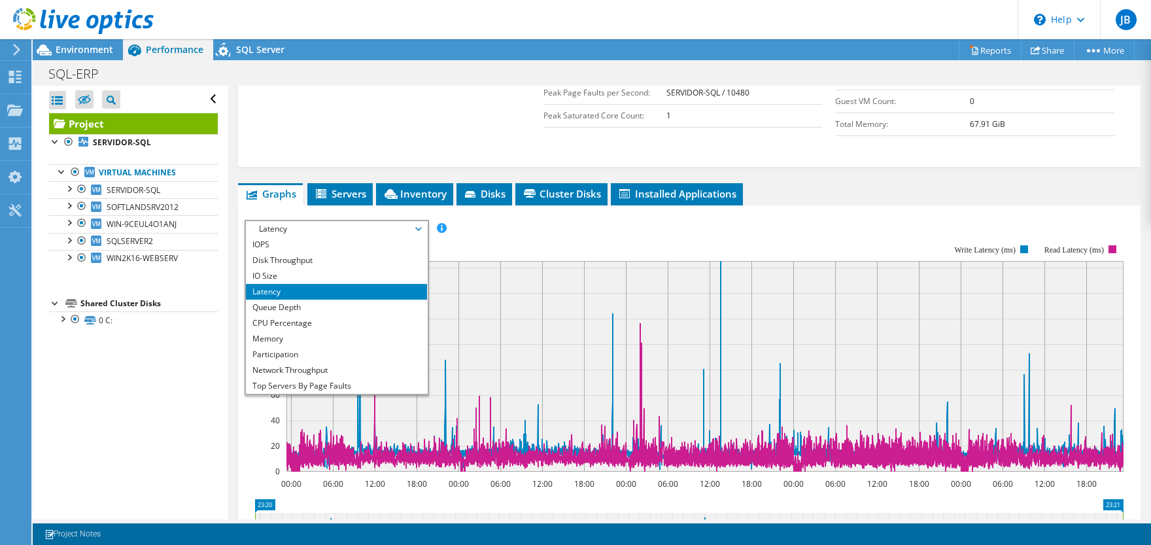
click at [324, 299] on li "Queue Depth" at bounding box center [336, 307] width 181 height 16
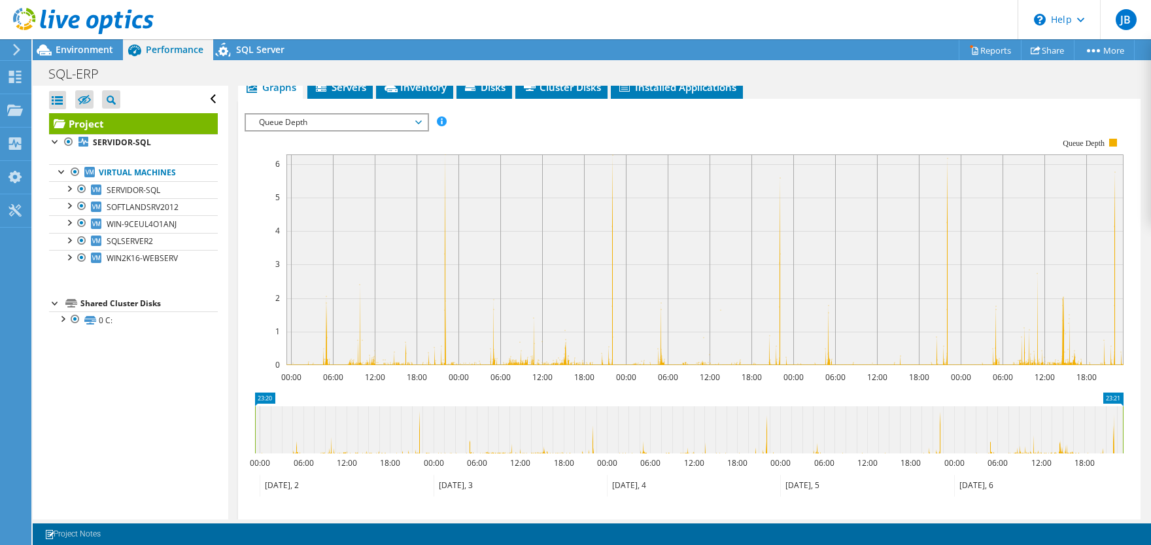
scroll to position [424, 0]
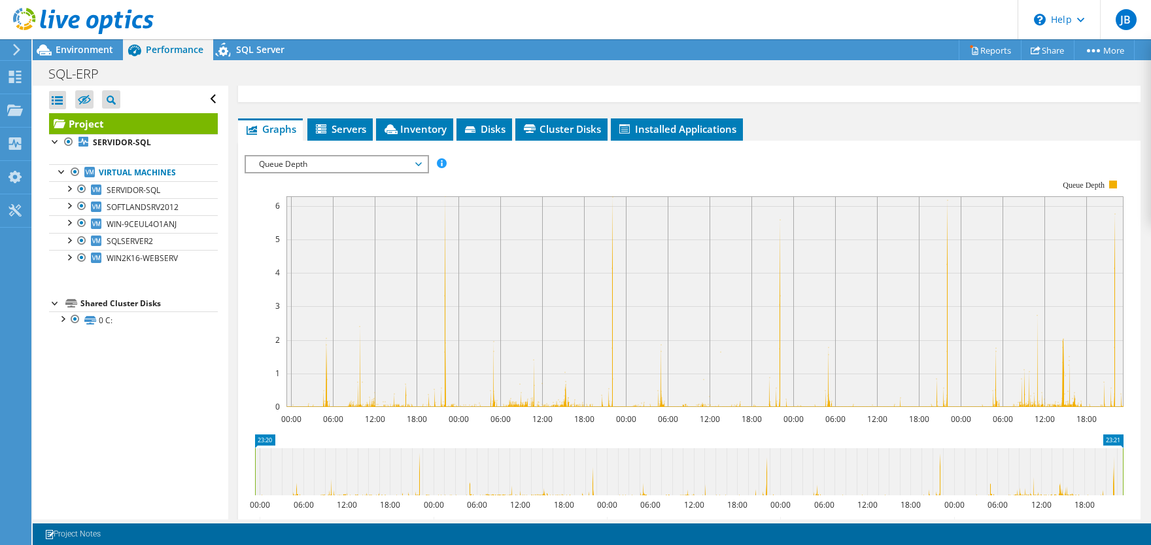
click at [348, 156] on span "Queue Depth" at bounding box center [336, 164] width 168 height 16
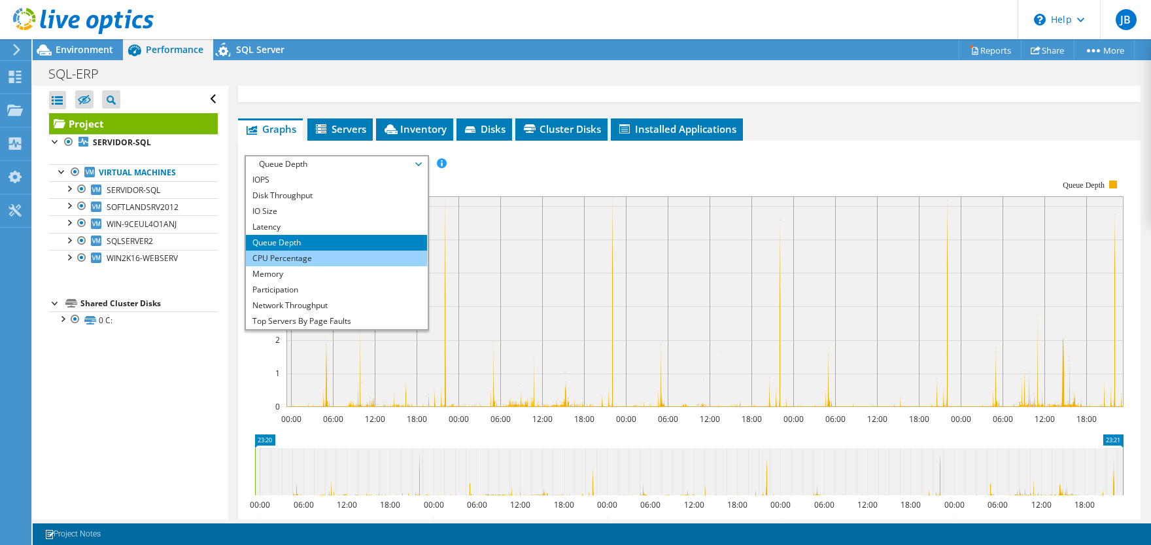
click at [285, 250] on li "CPU Percentage" at bounding box center [336, 258] width 181 height 16
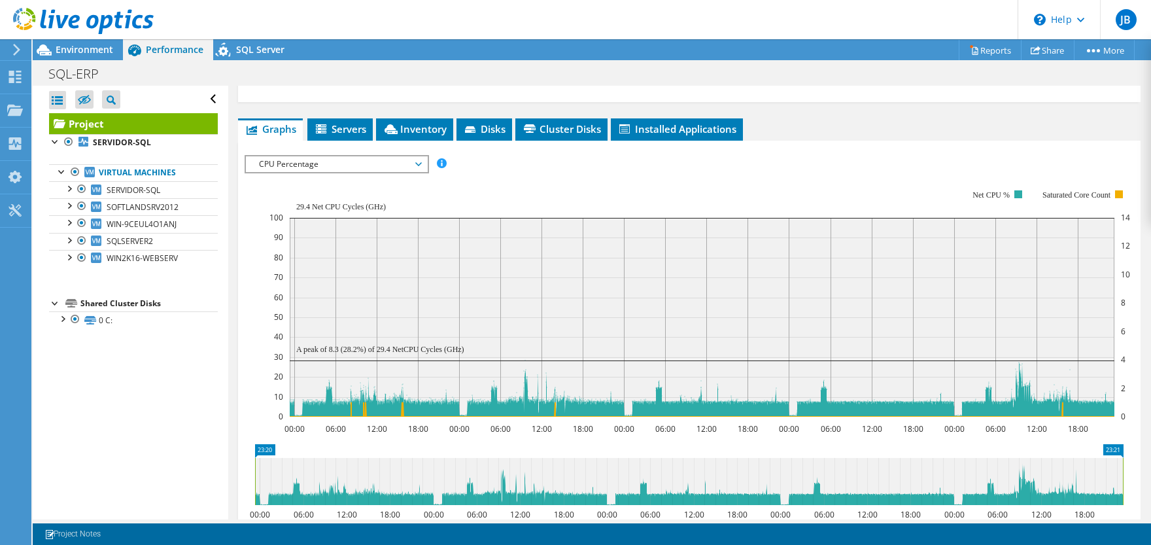
click at [324, 156] on span "CPU Percentage" at bounding box center [336, 164] width 168 height 16
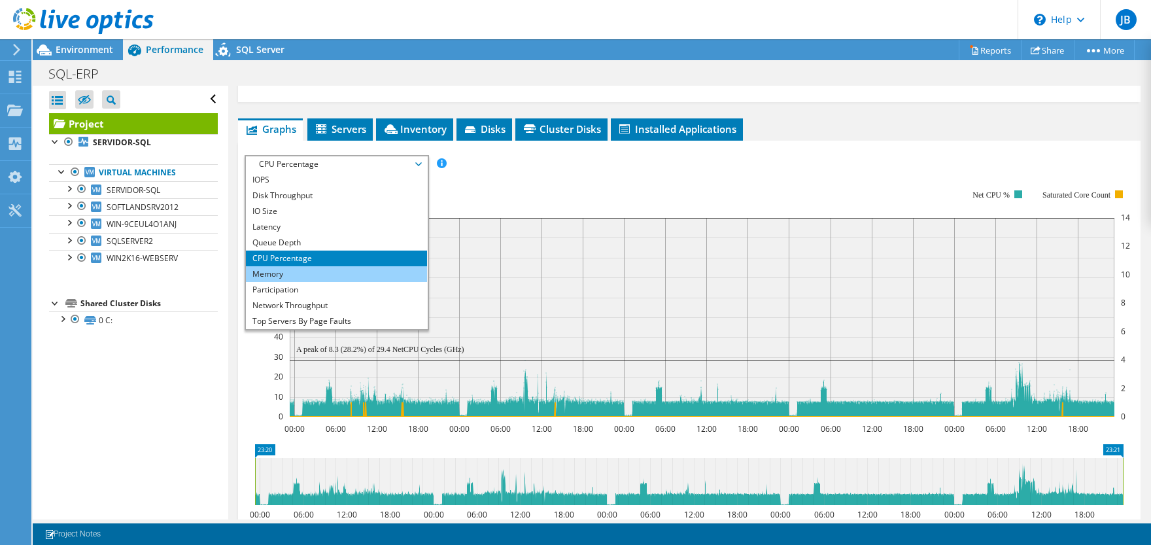
click at [311, 266] on li "Memory" at bounding box center [336, 274] width 181 height 16
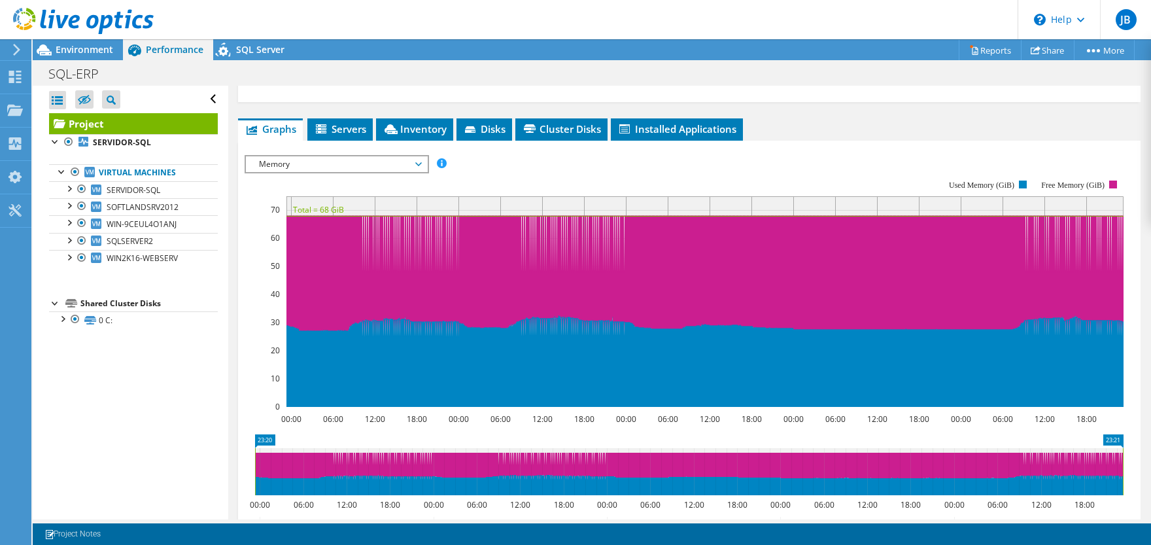
click at [340, 156] on span "Memory" at bounding box center [336, 164] width 168 height 16
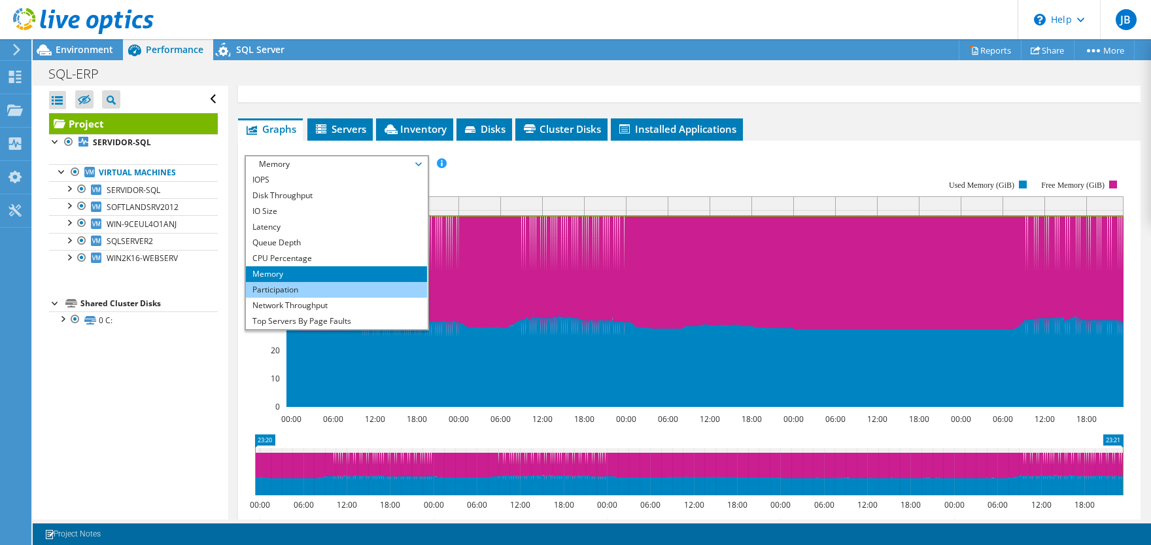
click at [296, 282] on li "Participation" at bounding box center [336, 290] width 181 height 16
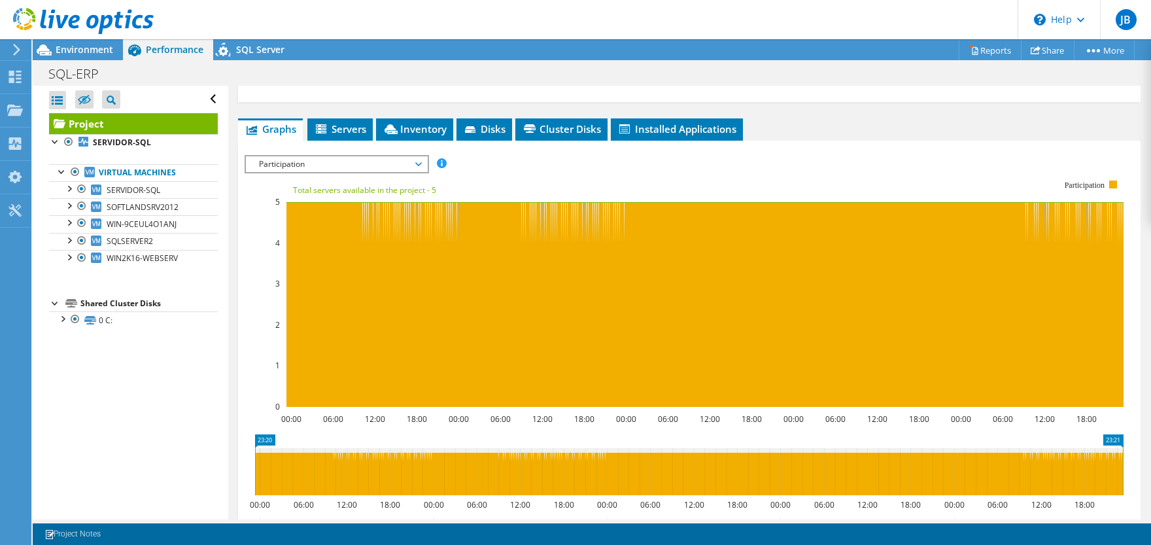
click at [343, 156] on span "Participation" at bounding box center [336, 164] width 168 height 16
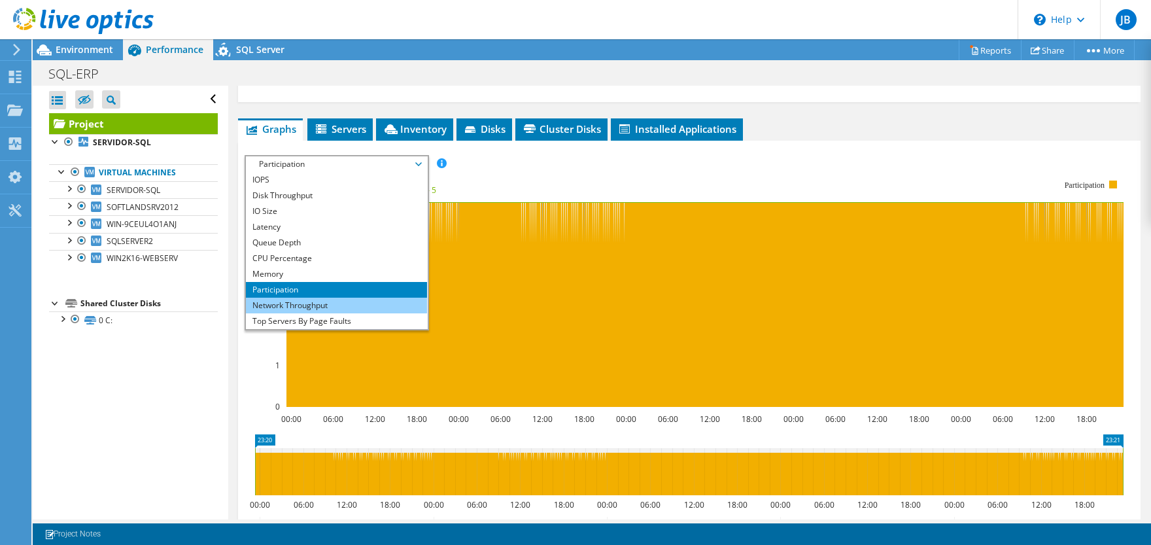
click at [297, 297] on li "Network Throughput" at bounding box center [336, 305] width 181 height 16
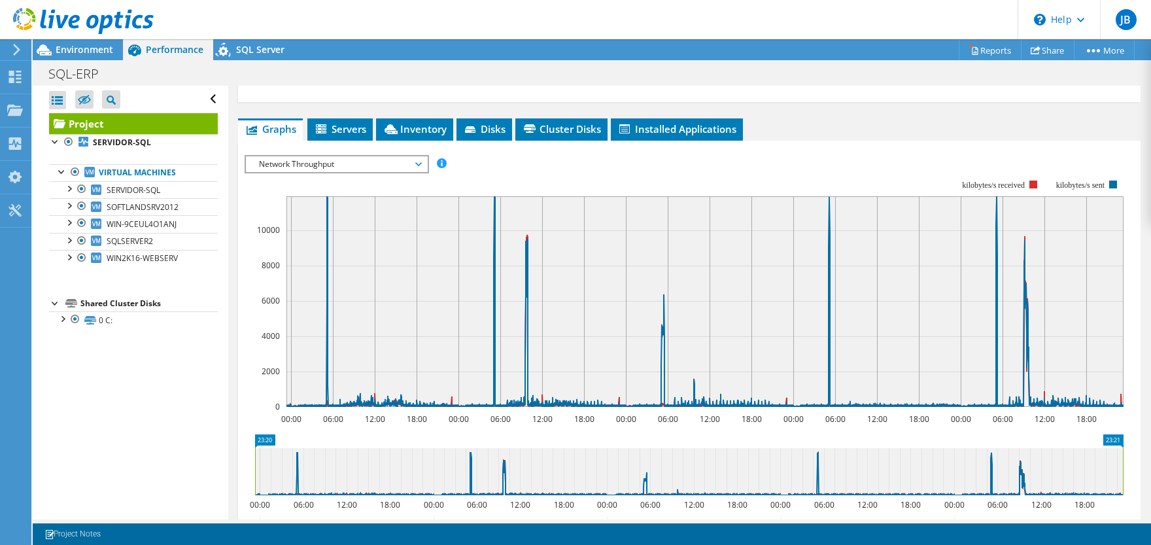
click at [337, 156] on span "Network Throughput" at bounding box center [336, 164] width 168 height 16
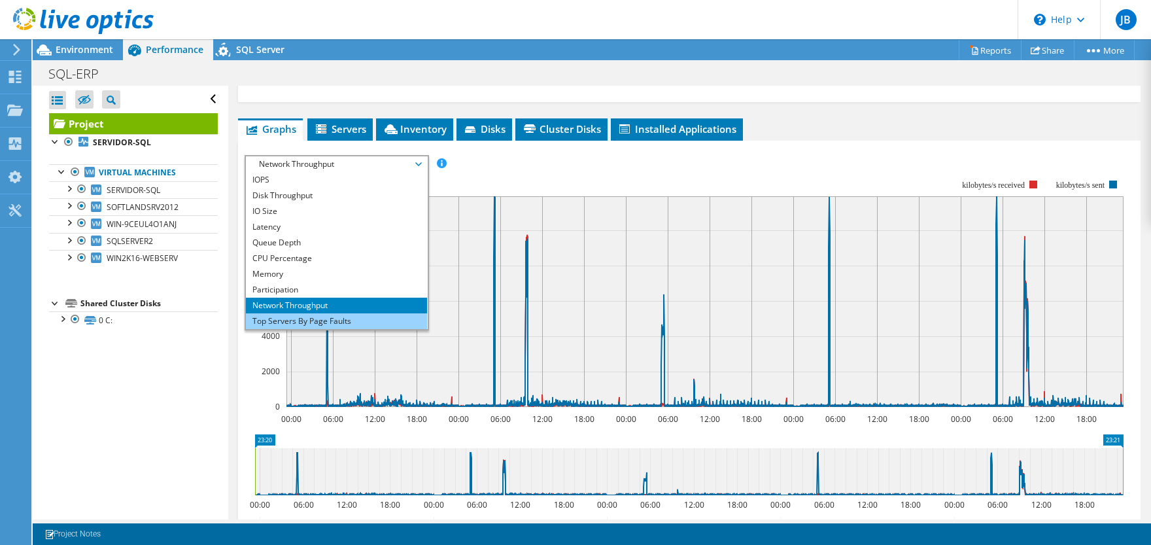
click at [339, 313] on li "Top Servers By Page Faults" at bounding box center [336, 321] width 181 height 16
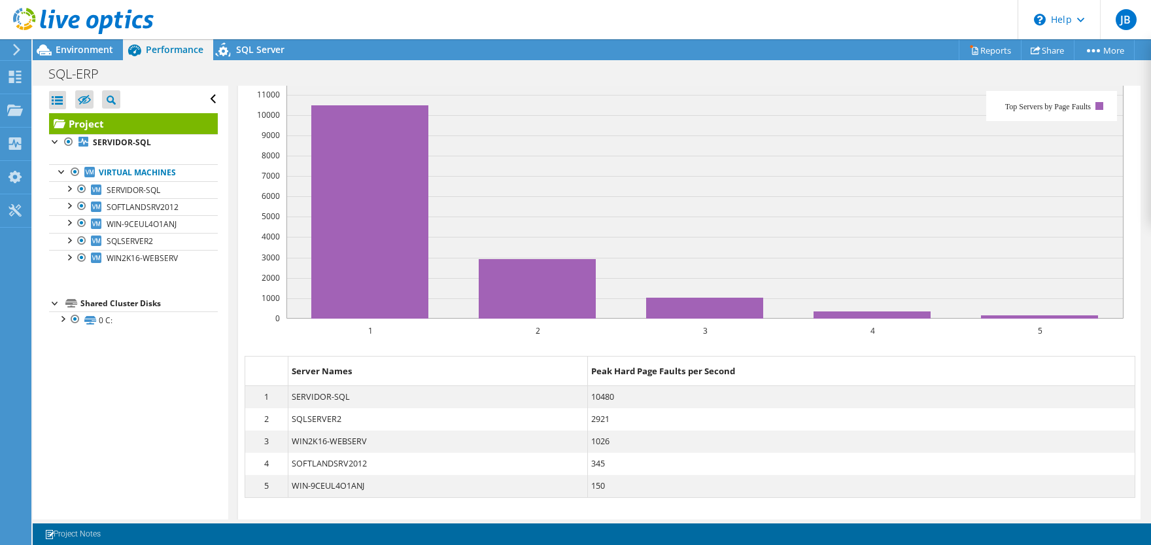
scroll to position [554, 0]
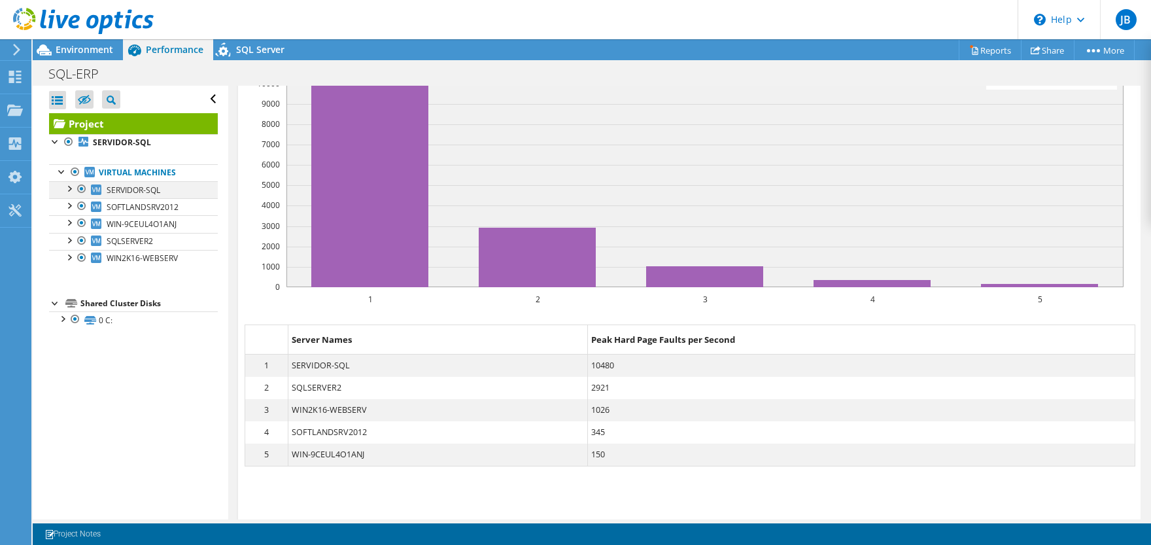
click at [71, 188] on div at bounding box center [68, 187] width 13 height 13
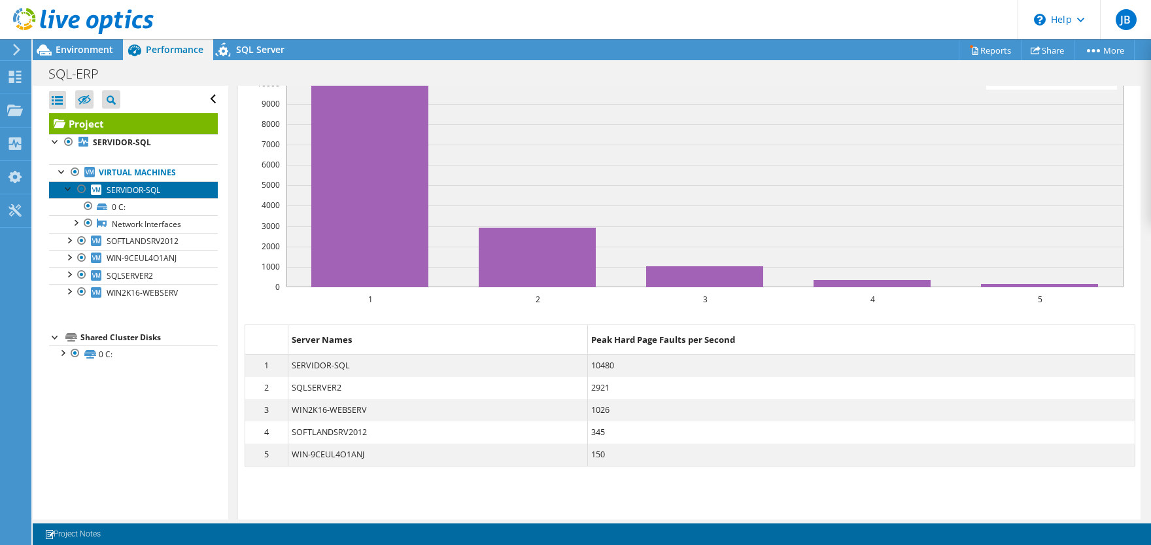
click at [132, 184] on span "SERVIDOR-SQL" at bounding box center [134, 189] width 54 height 11
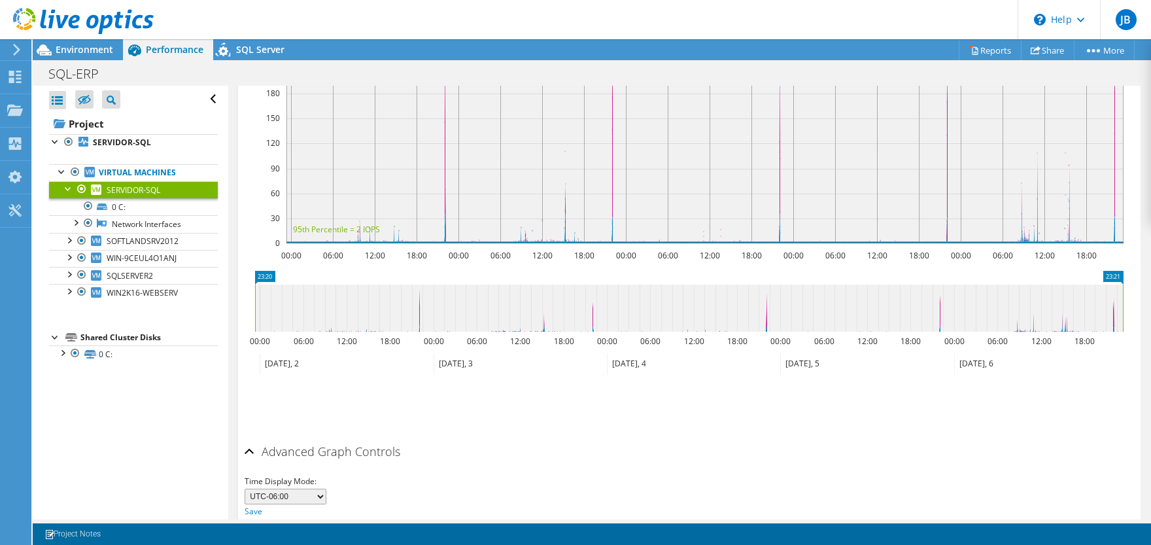
scroll to position [312, 0]
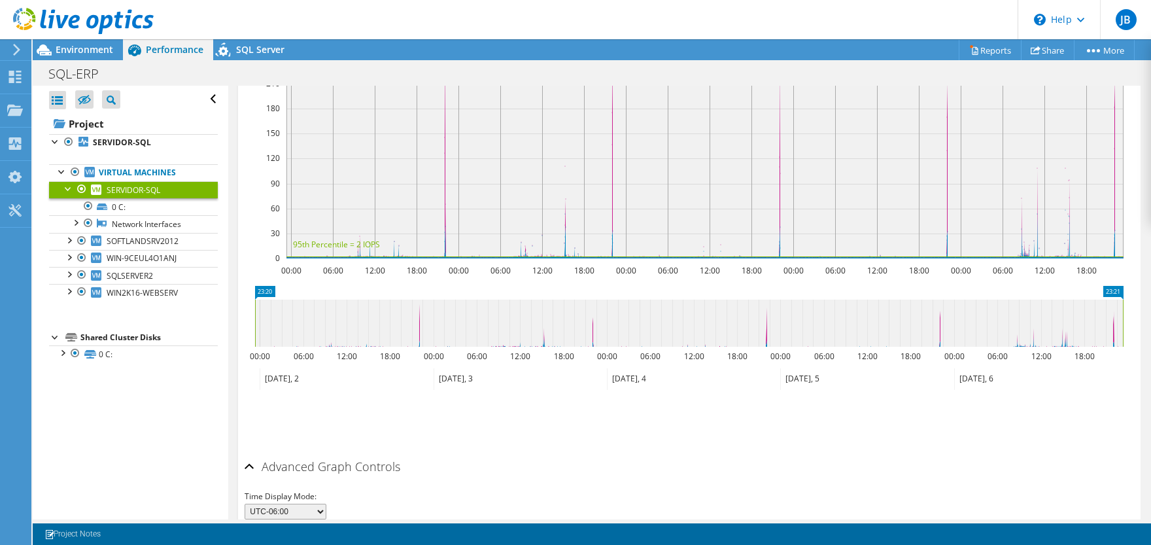
click at [106, 423] on div "Open All Close All Hide Excluded Nodes Project Tree Filter" at bounding box center [130, 302] width 195 height 433
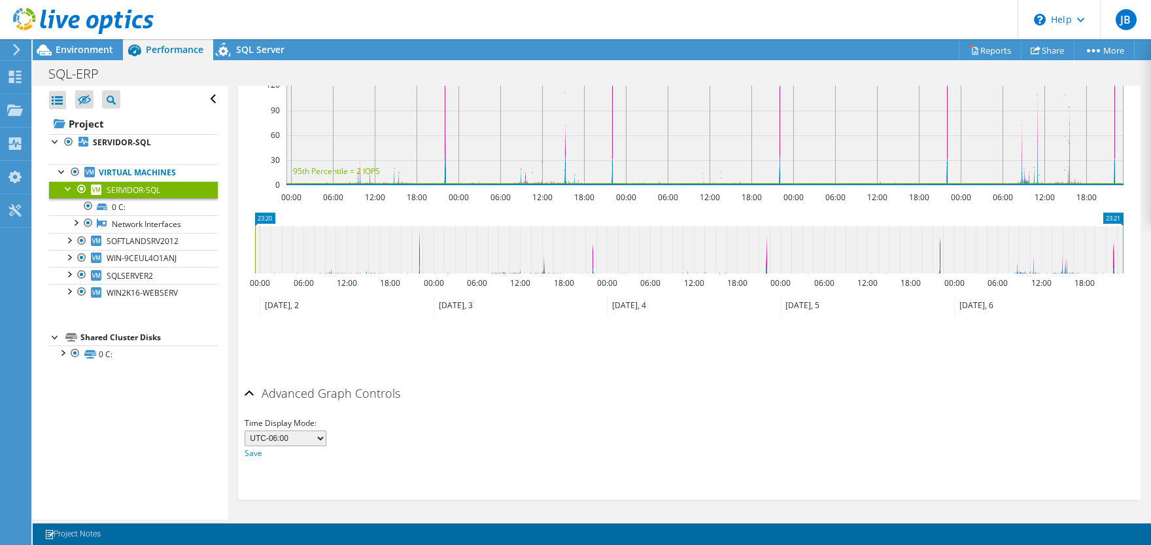
scroll to position [0, 0]
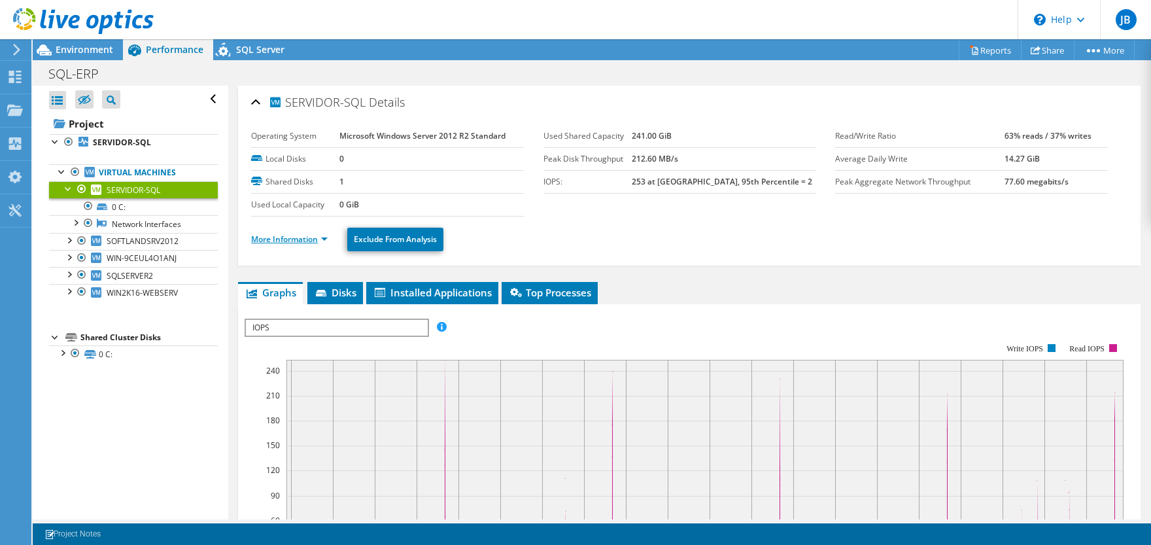
click at [289, 241] on link "More Information" at bounding box center [289, 238] width 76 height 11
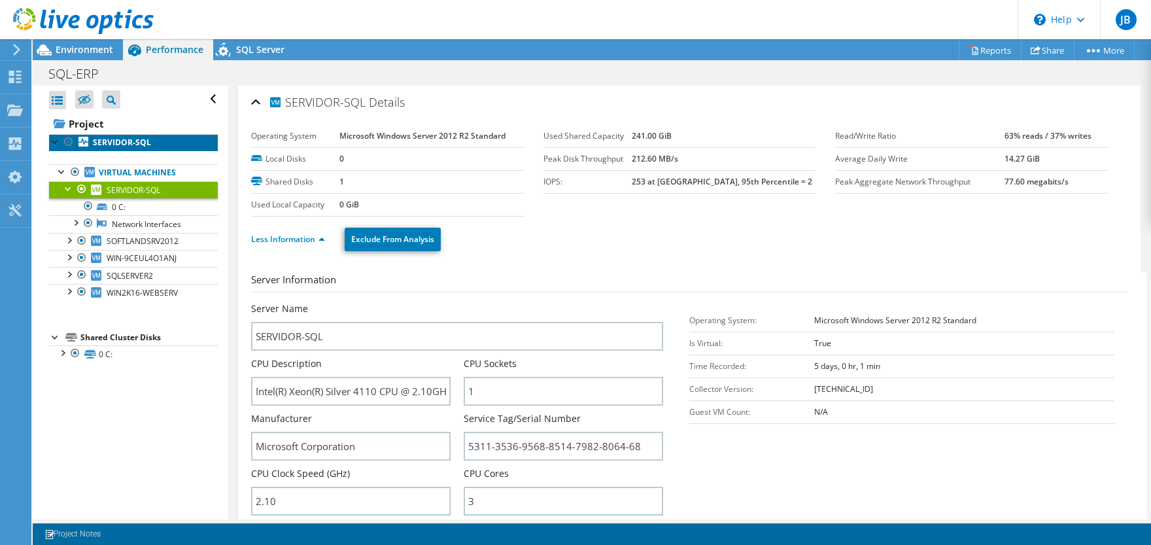
click at [108, 144] on b "SERVIDOR-SQL" at bounding box center [122, 142] width 58 height 11
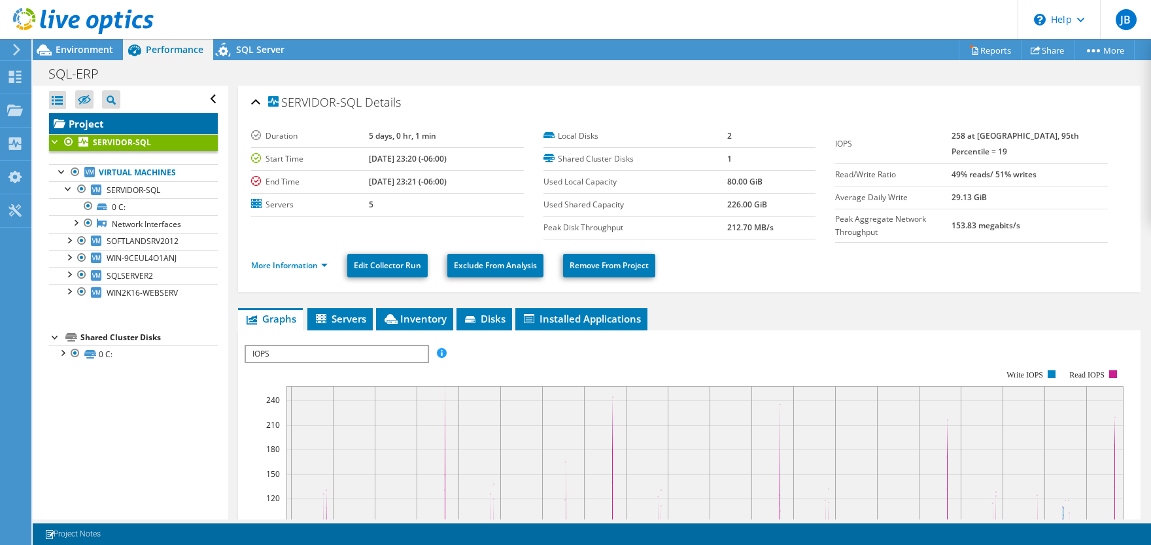
click at [83, 118] on link "Project" at bounding box center [133, 123] width 169 height 21
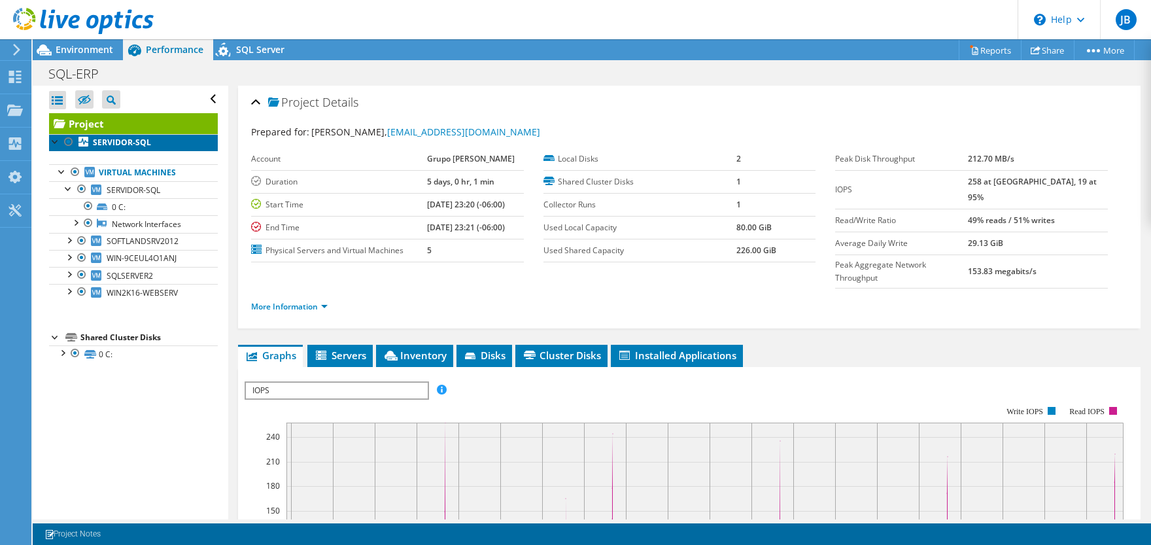
click at [94, 141] on b "SERVIDOR-SQL" at bounding box center [122, 142] width 58 height 11
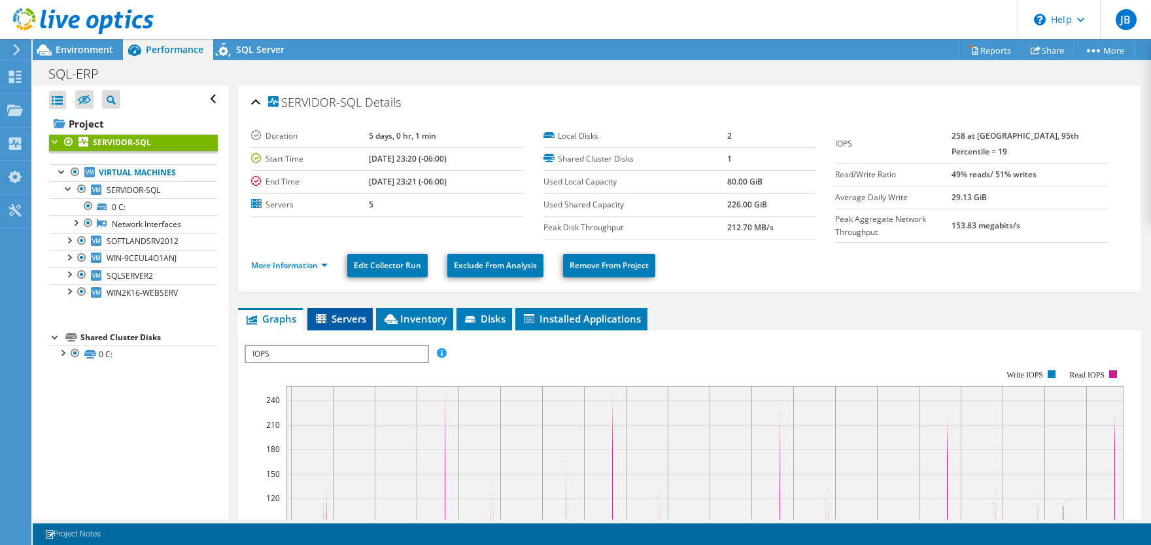
click at [358, 316] on span "Servers" at bounding box center [340, 318] width 52 height 13
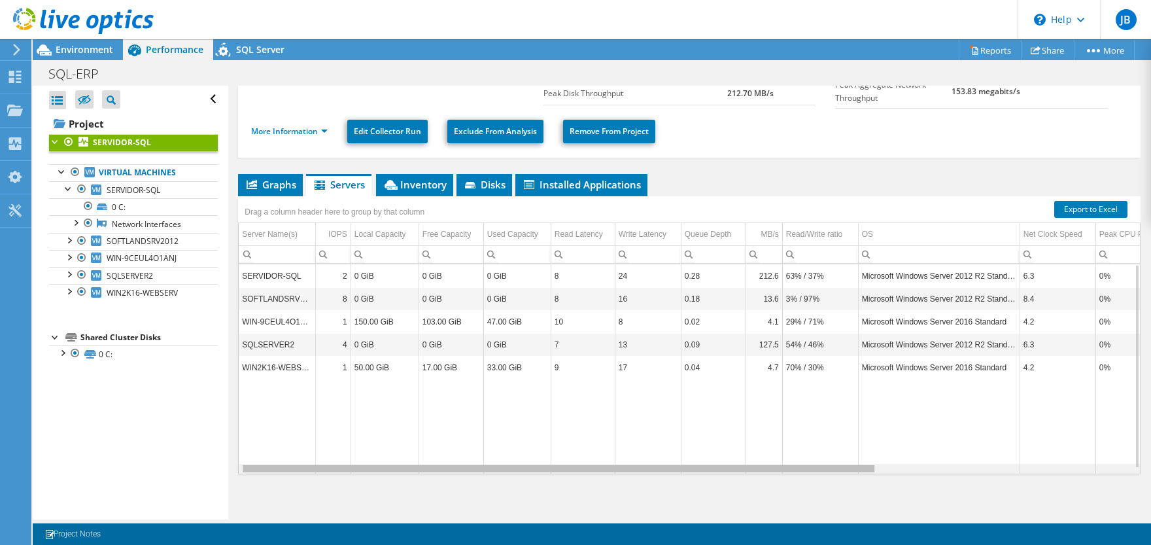
scroll to position [0, 14]
drag, startPoint x: 835, startPoint y: 465, endPoint x: 620, endPoint y: 473, distance: 215.2
click at [620, 473] on body "JB End User [PERSON_NAME] [EMAIL_ADDRESS][DOMAIN_NAME] Grupo [PERSON_NAME] My P…" at bounding box center [575, 272] width 1151 height 545
click at [263, 337] on td "SQLSERVER2" at bounding box center [277, 344] width 76 height 23
click at [278, 269] on td "SERVIDOR-SQL" at bounding box center [277, 275] width 76 height 23
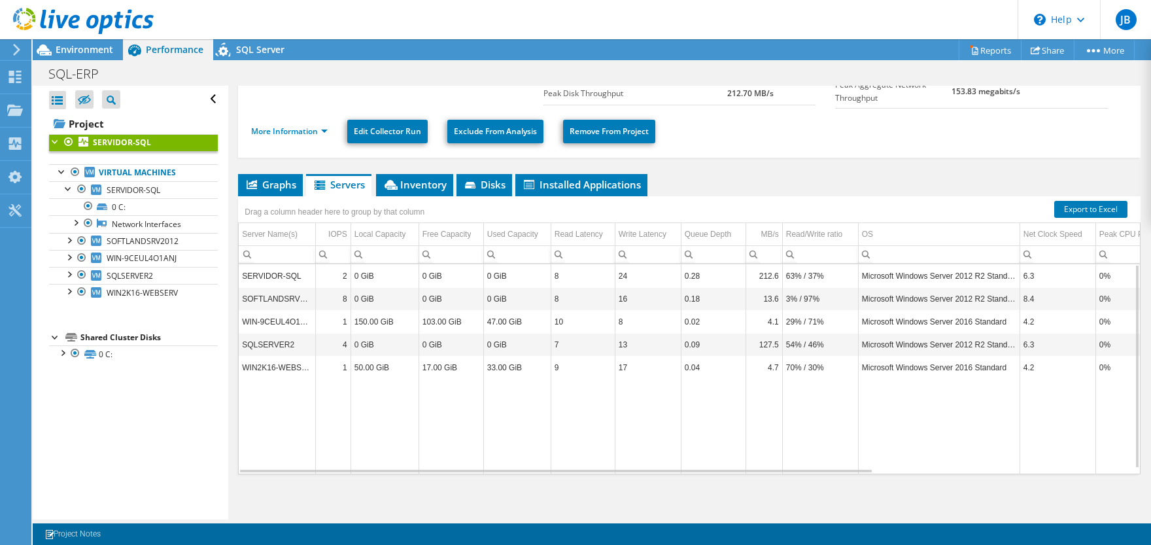
click at [343, 92] on section "Duration 5 days, 0 hr, 1 min Start Time [DATE] 23:20 (-06:00) End Time [DATE] 2…" at bounding box center [543, 48] width 584 height 114
click at [143, 416] on div "Open All Close All Hide Excluded Nodes Project Tree Filter" at bounding box center [130, 302] width 195 height 433
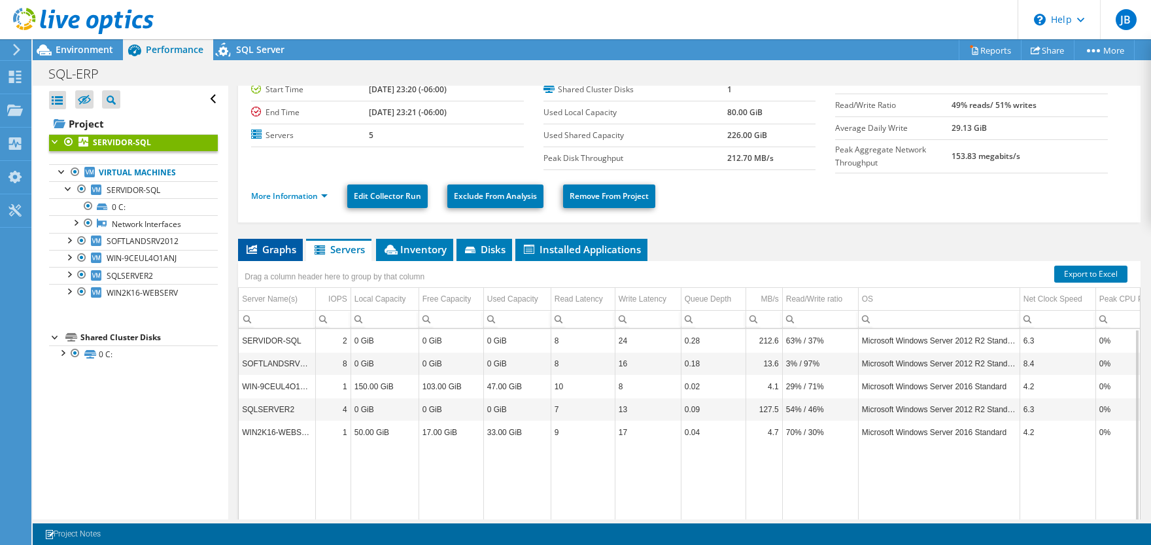
scroll to position [0, 0]
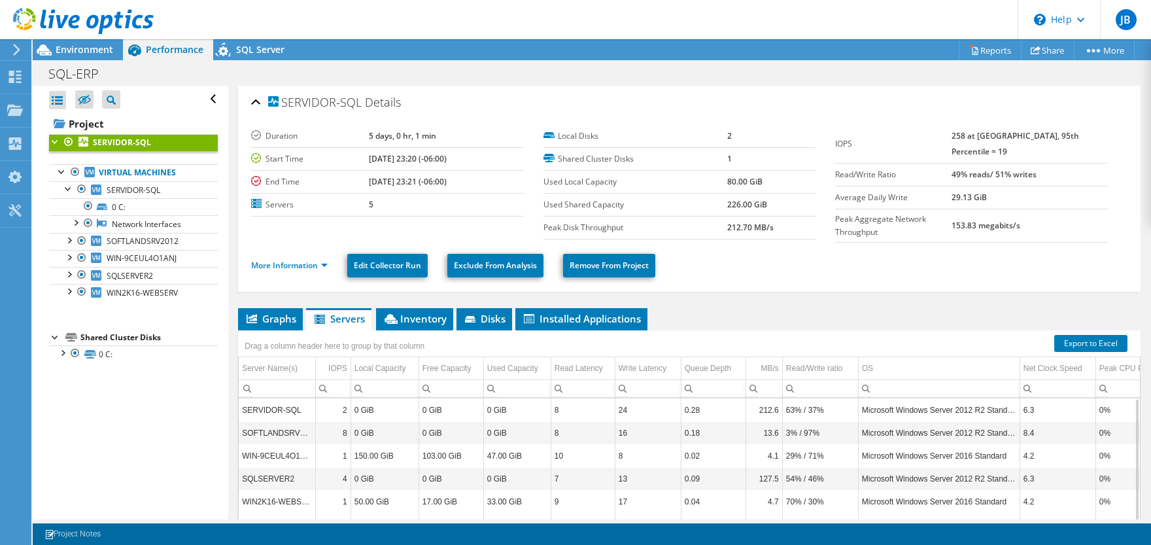
click at [127, 399] on div "Open All Close All Hide Excluded Nodes Project Tree Filter" at bounding box center [130, 302] width 195 height 433
click at [122, 171] on link "Virtual Machines" at bounding box center [133, 172] width 169 height 17
click at [280, 313] on span "Graphs" at bounding box center [270, 318] width 52 height 13
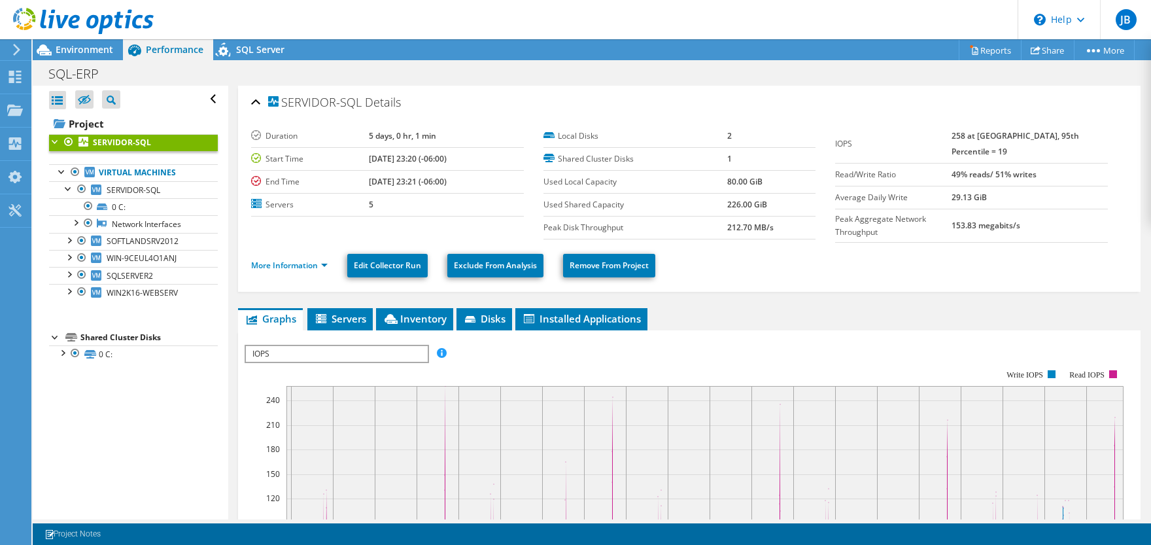
click at [395, 346] on span "IOPS" at bounding box center [336, 354] width 181 height 16
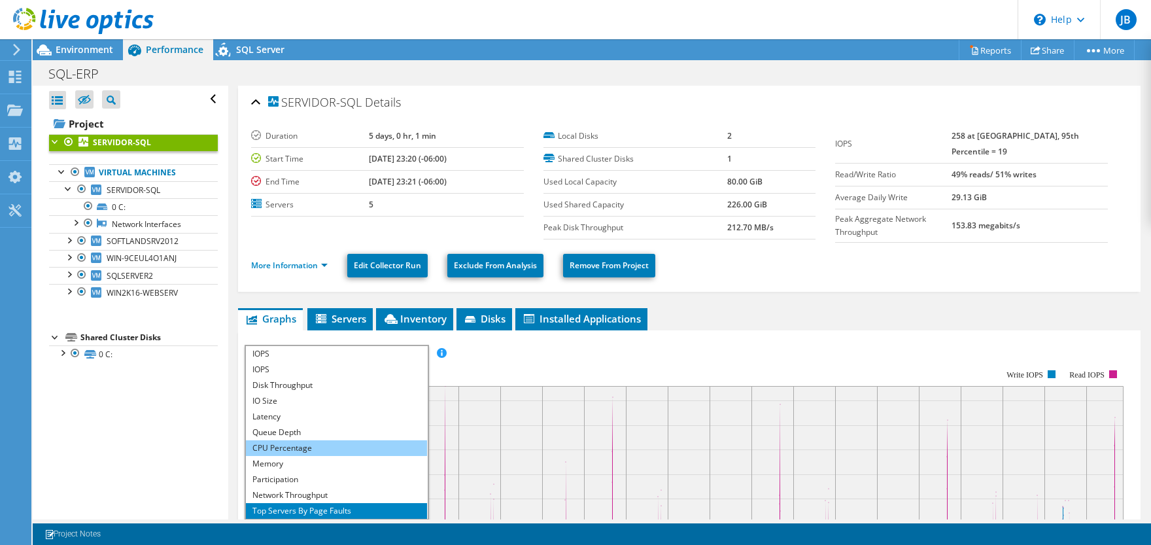
click at [300, 445] on li "CPU Percentage" at bounding box center [336, 448] width 181 height 16
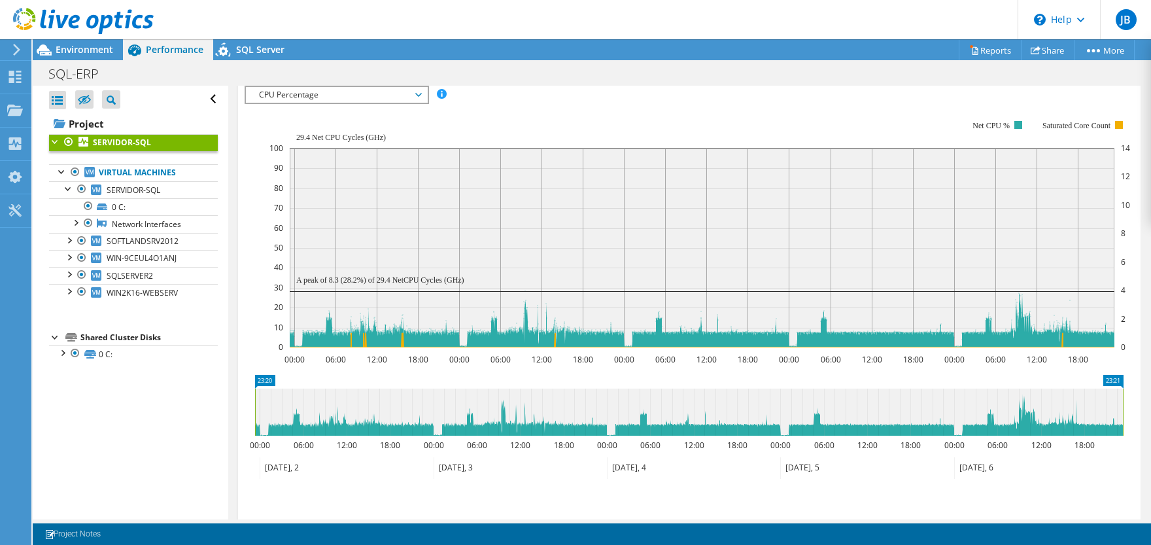
scroll to position [194, 0]
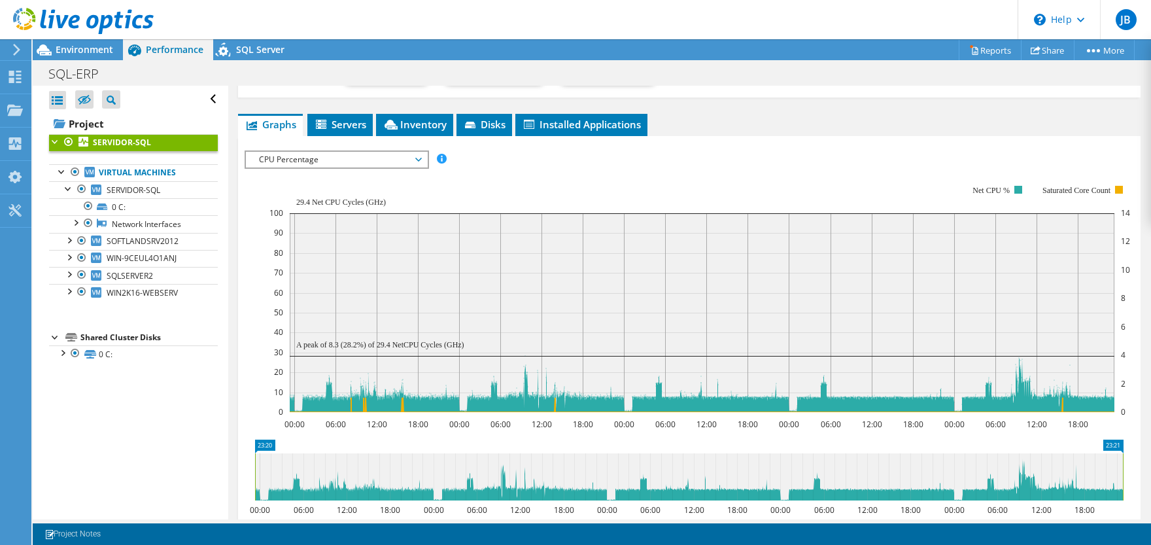
click at [425, 155] on span "CPU Percentage" at bounding box center [336, 160] width 181 height 16
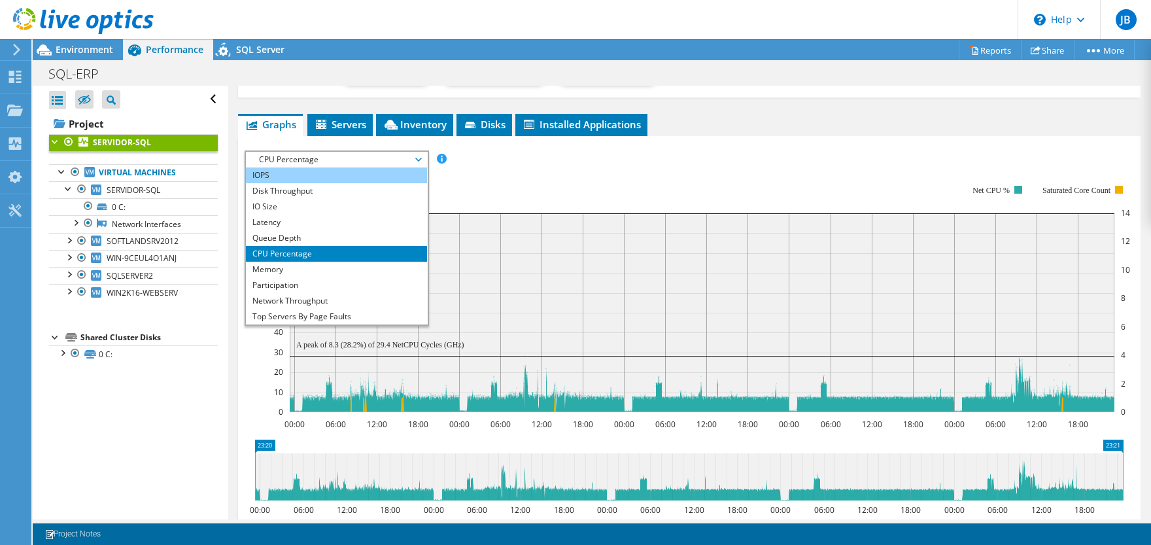
click at [306, 169] on li "IOPS" at bounding box center [336, 175] width 181 height 16
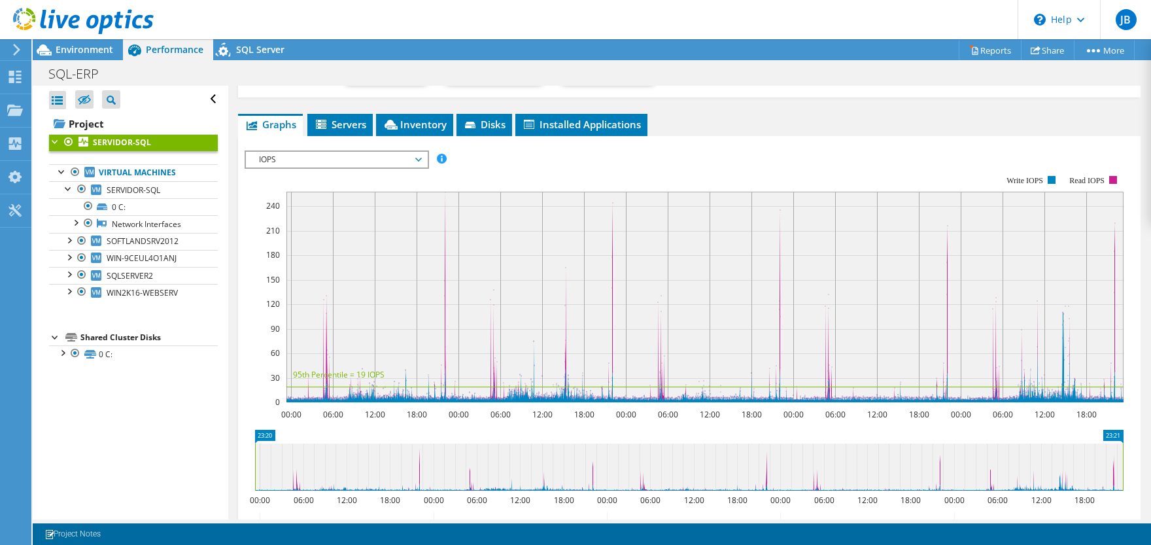
click at [444, 192] on rect at bounding box center [704, 297] width 837 height 211
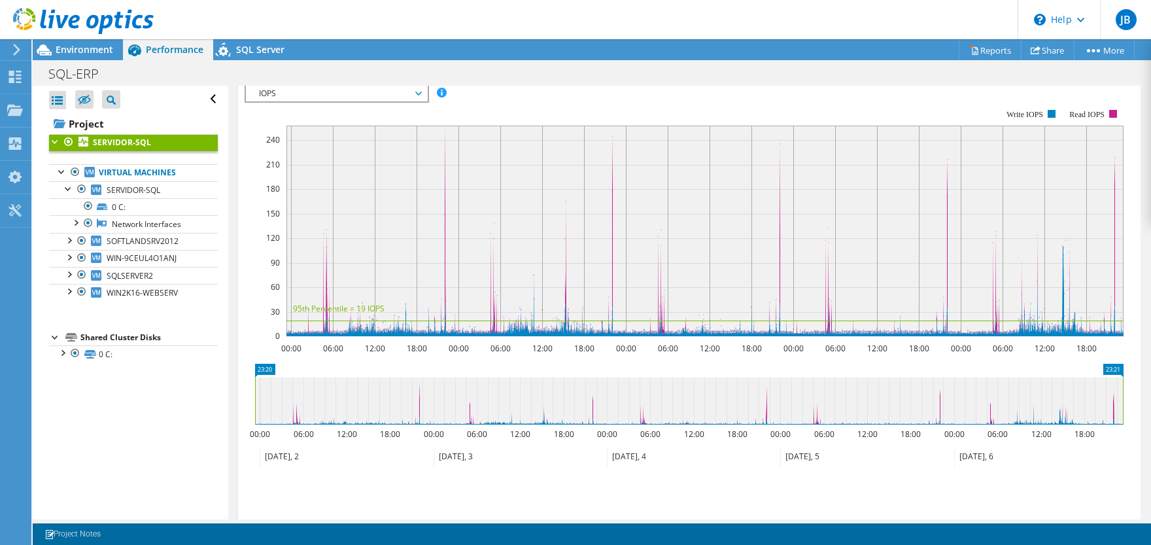
scroll to position [84, 0]
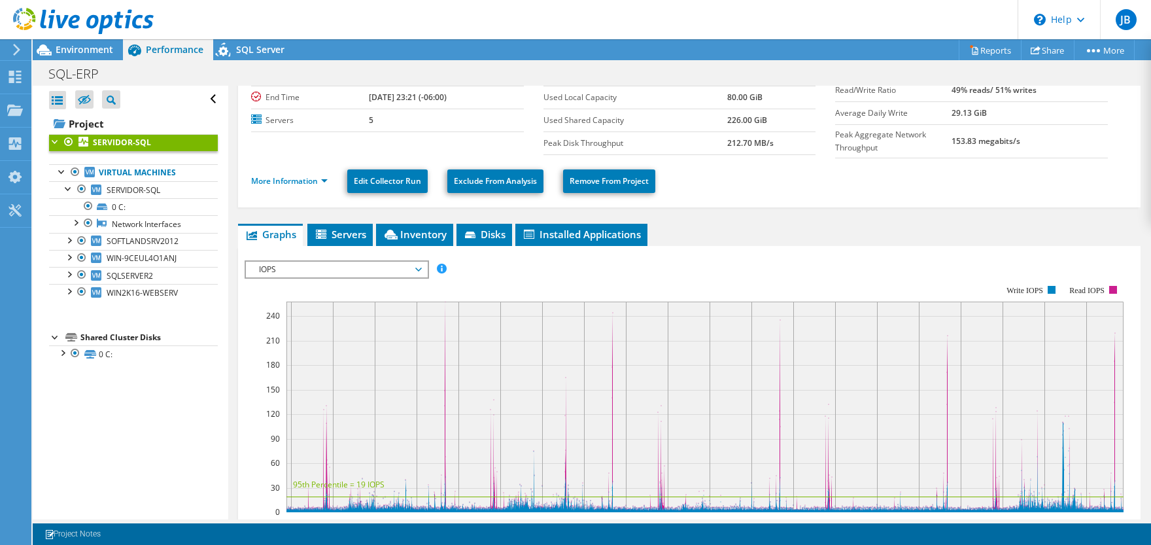
click at [409, 266] on span "IOPS" at bounding box center [336, 269] width 168 height 16
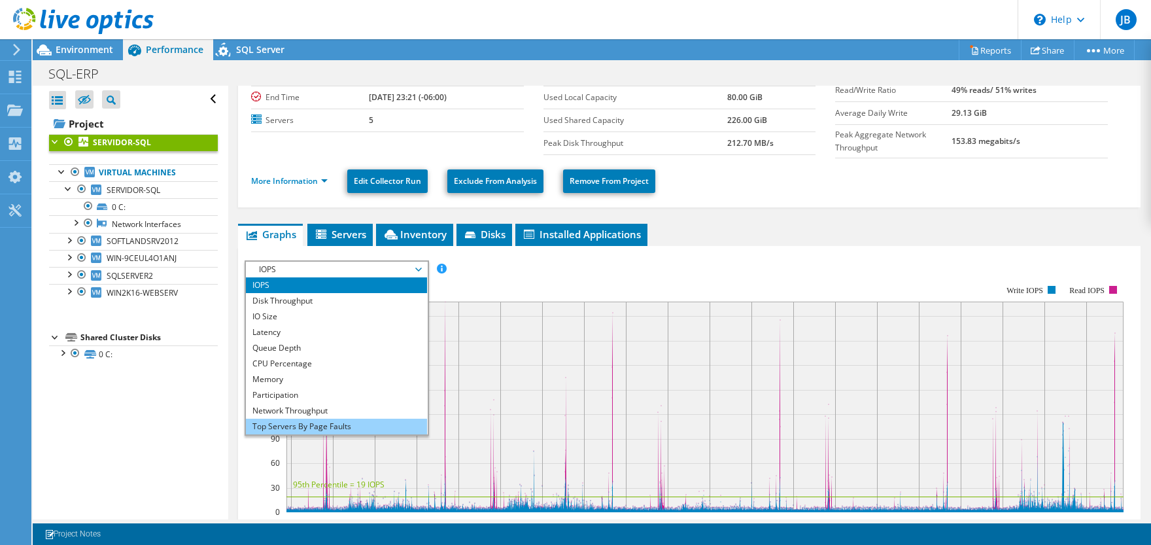
click at [334, 421] on li "Top Servers By Page Faults" at bounding box center [336, 426] width 181 height 16
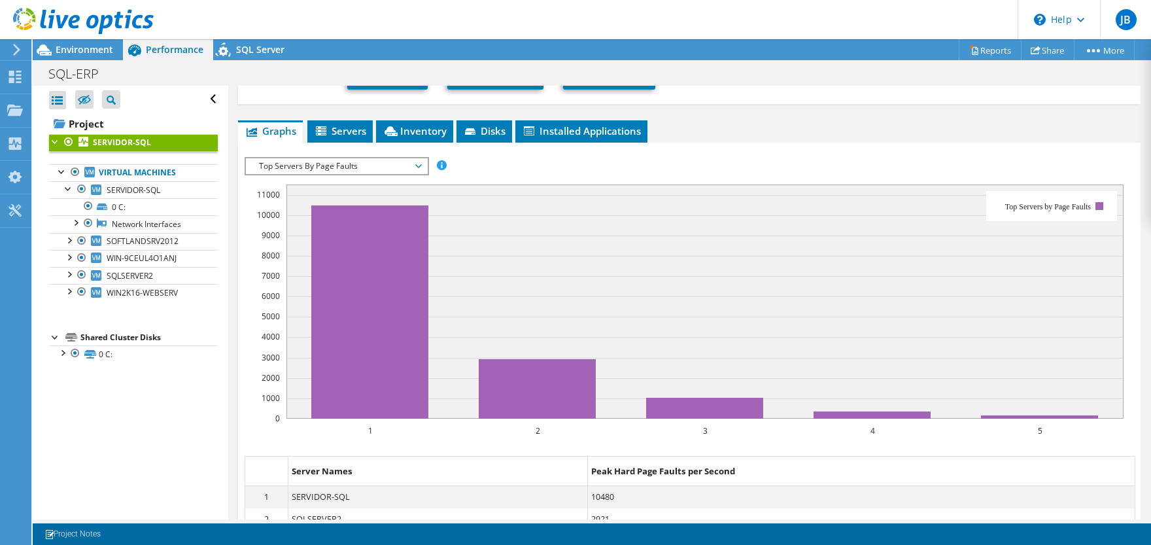
scroll to position [214, 0]
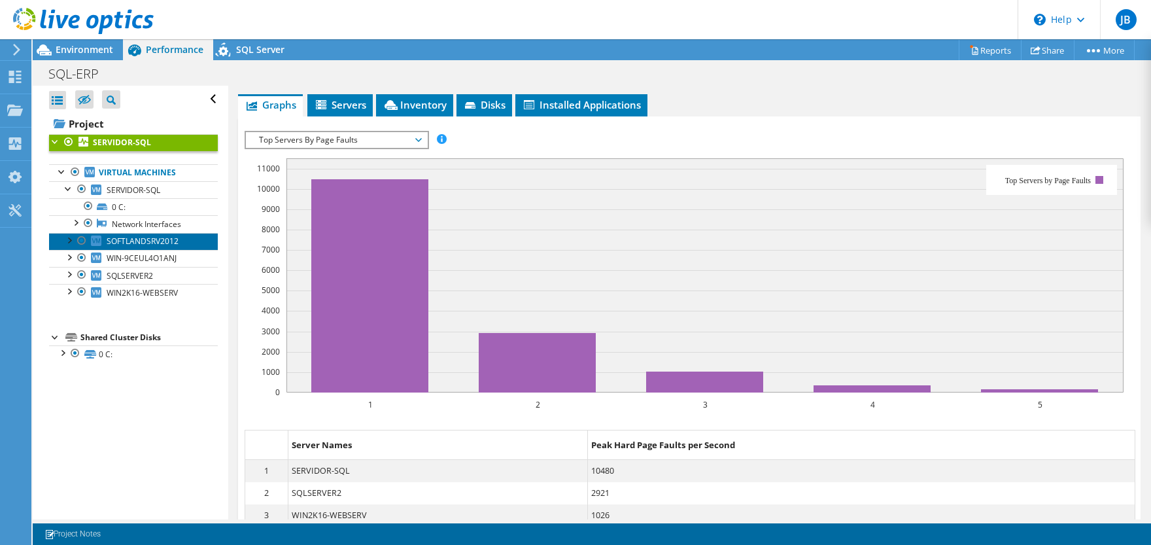
click at [148, 235] on link "SOFTLANDSRV2012" at bounding box center [133, 241] width 169 height 17
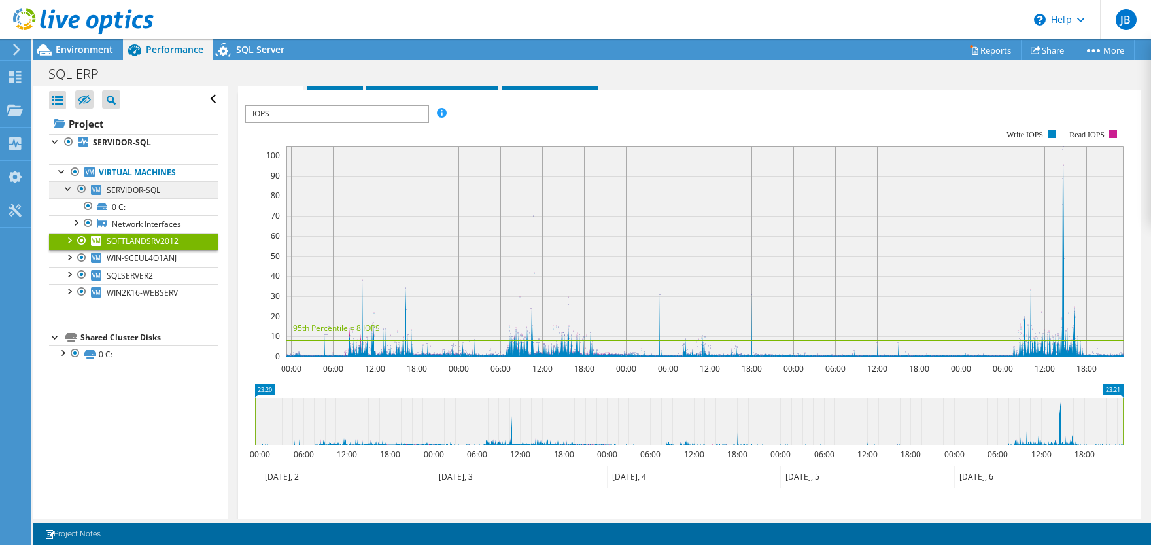
scroll to position [191, 0]
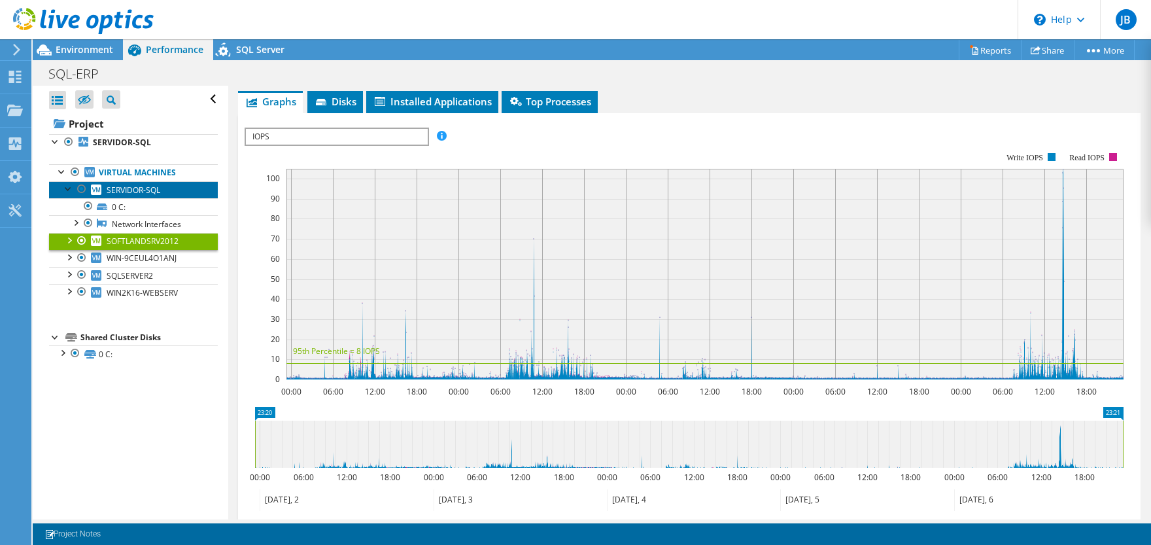
click at [147, 186] on span "SERVIDOR-SQL" at bounding box center [134, 189] width 54 height 11
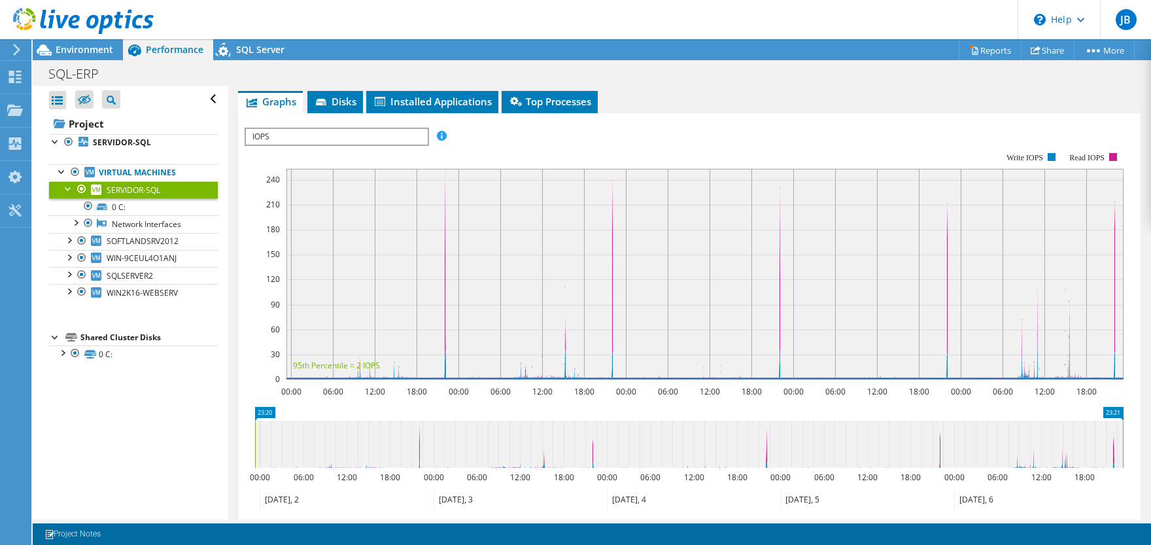
click at [384, 127] on div "IOPS IOPS Disk Throughput IO Size Latency Queue Depth CPU Percentage Memory Pag…" at bounding box center [336, 136] width 184 height 18
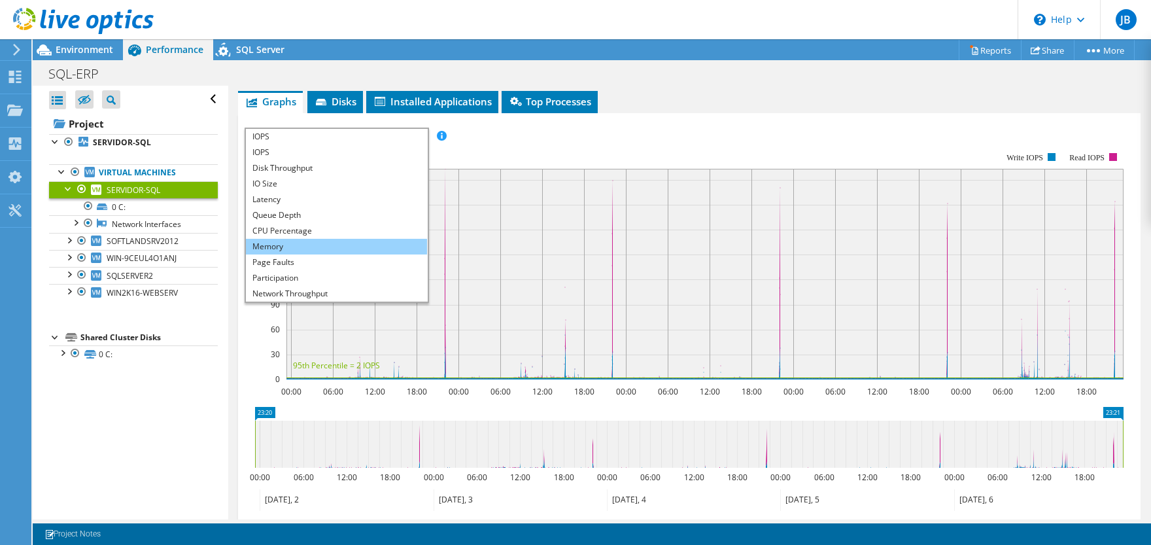
click at [298, 244] on li "Memory" at bounding box center [336, 247] width 181 height 16
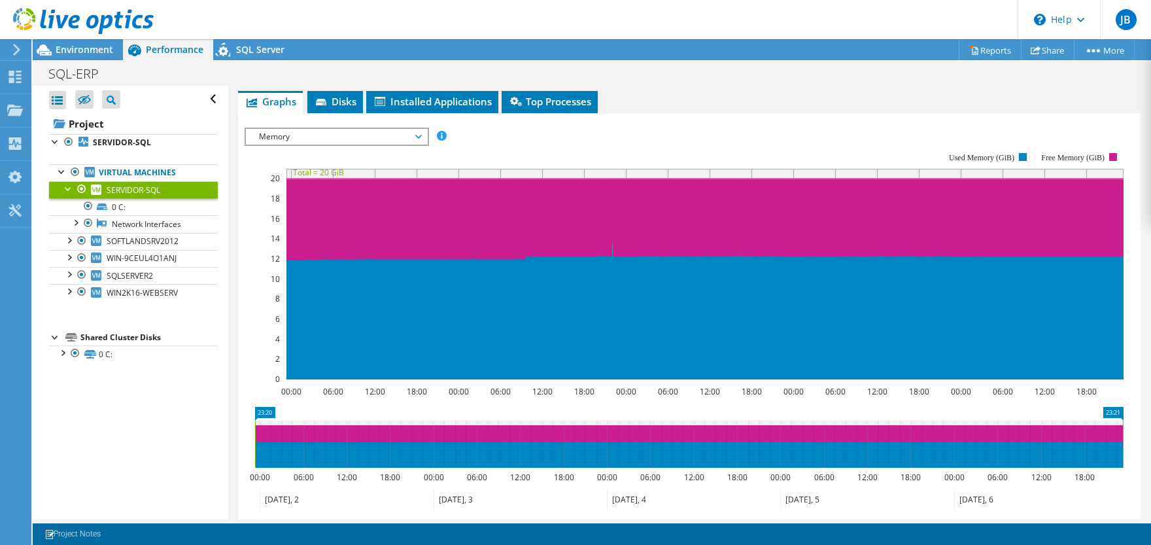
click at [313, 135] on span "Memory" at bounding box center [336, 137] width 168 height 16
